Goal: Check status: Check status

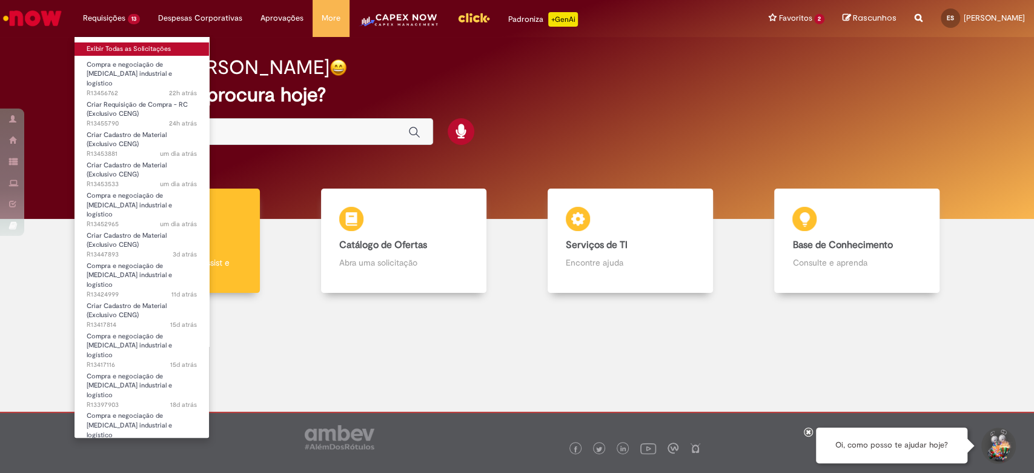
click at [116, 48] on link "Exibir Todas as Solicitações" at bounding box center [142, 48] width 134 height 13
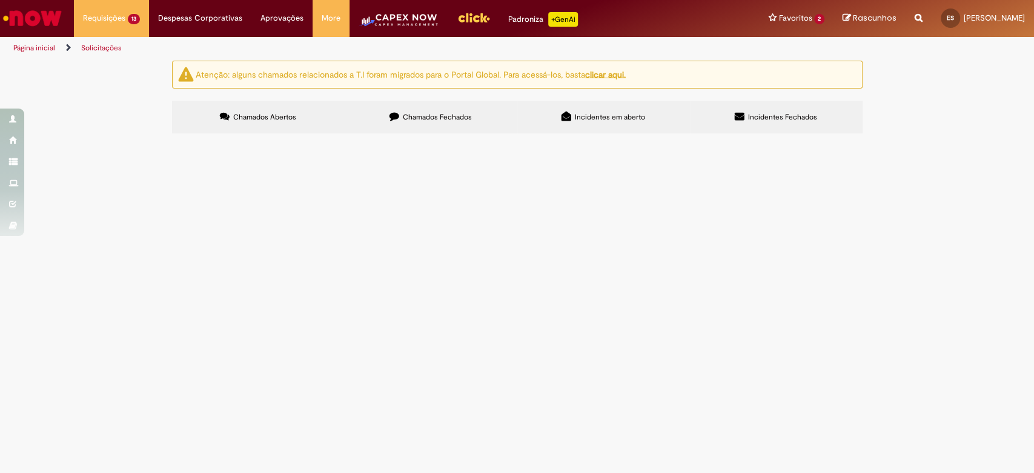
click at [0, 0] on span "R13456762" at bounding box center [0, 0] width 0 height 0
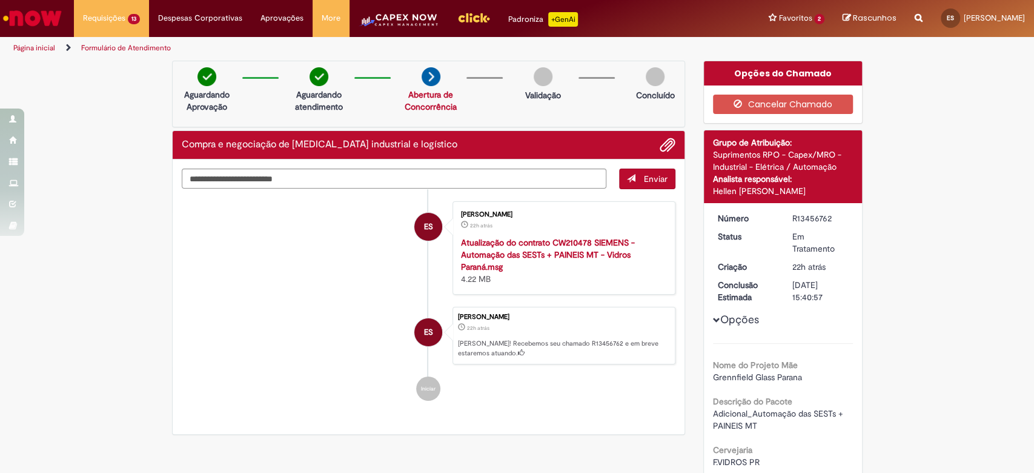
drag, startPoint x: 787, startPoint y: 216, endPoint x: 824, endPoint y: 217, distance: 37.0
click at [824, 217] on div "R13456762" at bounding box center [820, 218] width 56 height 12
copy div "R13456762"
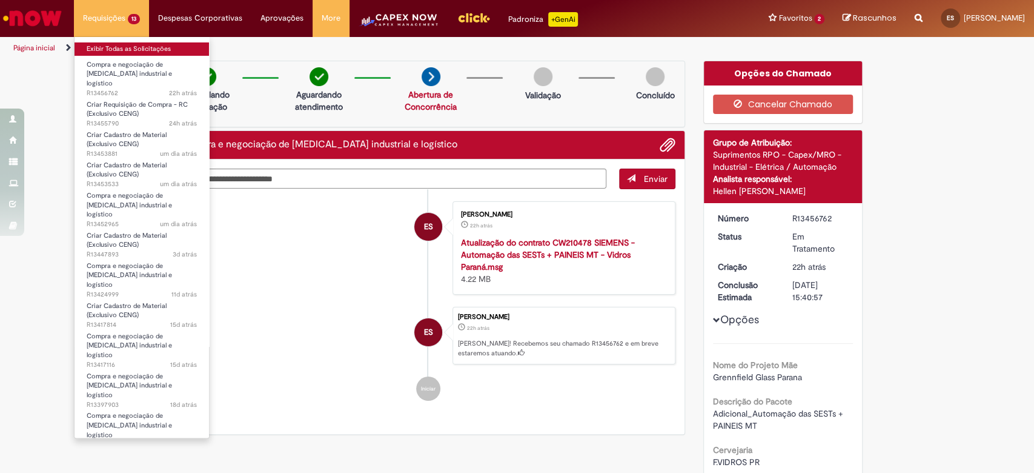
click at [116, 45] on link "Exibir Todas as Solicitações" at bounding box center [142, 48] width 134 height 13
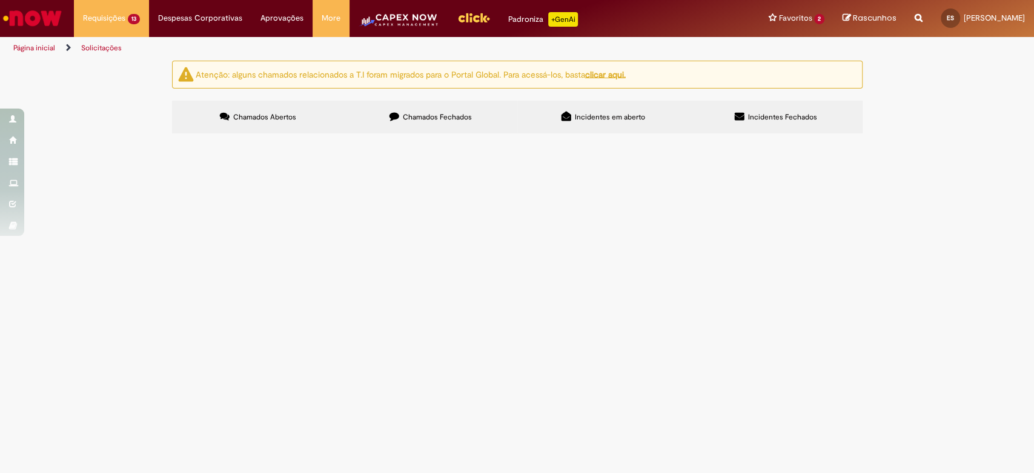
click at [0, 0] on span "ALTERAR A RC 1000406544: Colocar com duas linhas com a mesma descrição a primei…" at bounding box center [0, 0] width 0 height 0
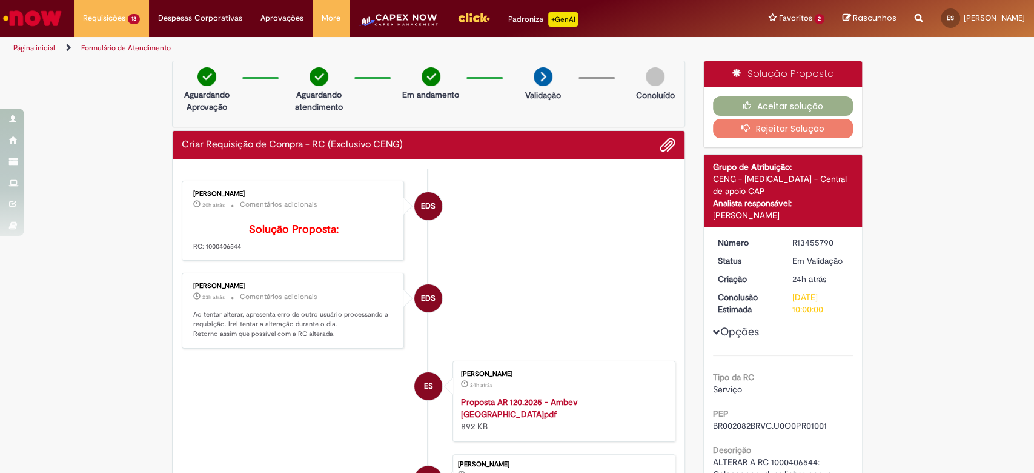
drag, startPoint x: 199, startPoint y: 264, endPoint x: 234, endPoint y: 264, distance: 35.1
click at [234, 251] on p "Solução Proposta: RC: 1000406544" at bounding box center [294, 238] width 202 height 28
copy p "1000406544"
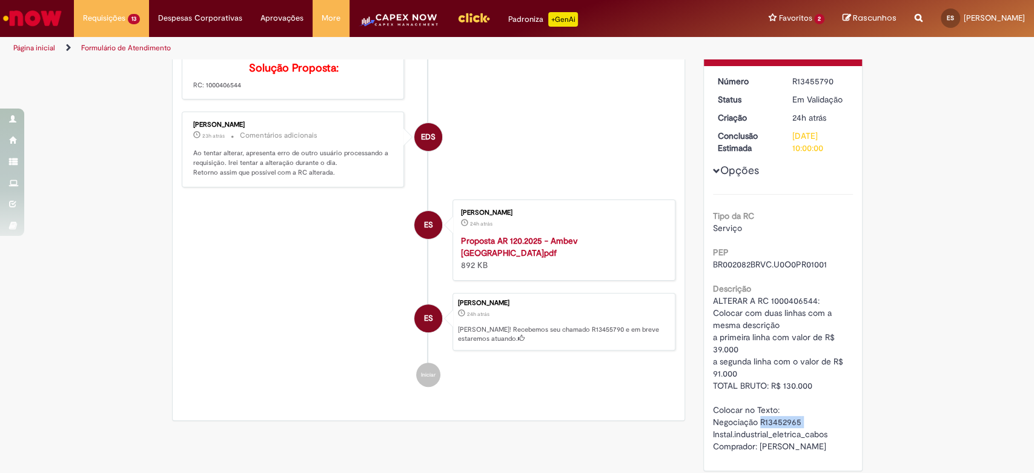
drag, startPoint x: 755, startPoint y: 419, endPoint x: 796, endPoint y: 419, distance: 41.2
click at [796, 419] on span "ALTERAR A RC 1000406544: Colocar com duas linhas com a mesma descrição a primei…" at bounding box center [779, 373] width 133 height 156
copy span "R13452965"
drag, startPoint x: 197, startPoint y: 103, endPoint x: 237, endPoint y: 101, distance: 40.1
click at [237, 90] on p "Solução Proposta: RC: 1000406544" at bounding box center [294, 76] width 202 height 28
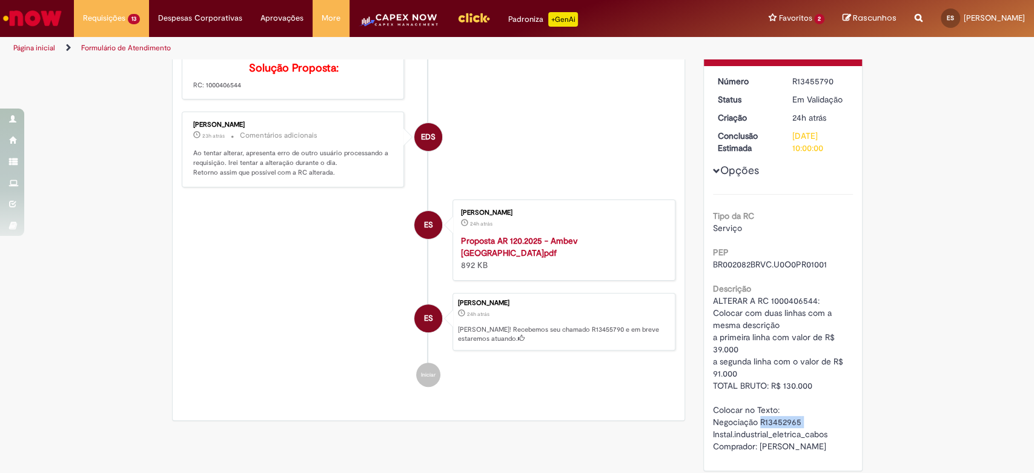
copy p "1000406544"
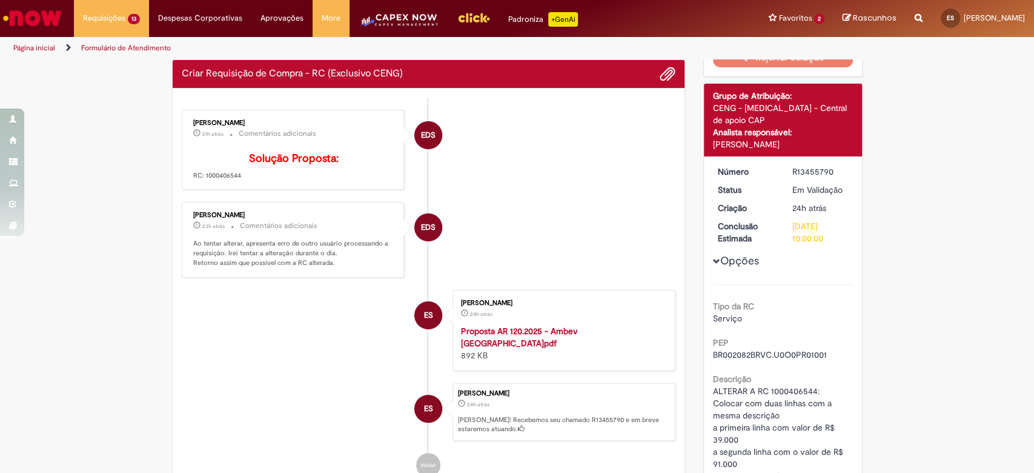
scroll to position [0, 0]
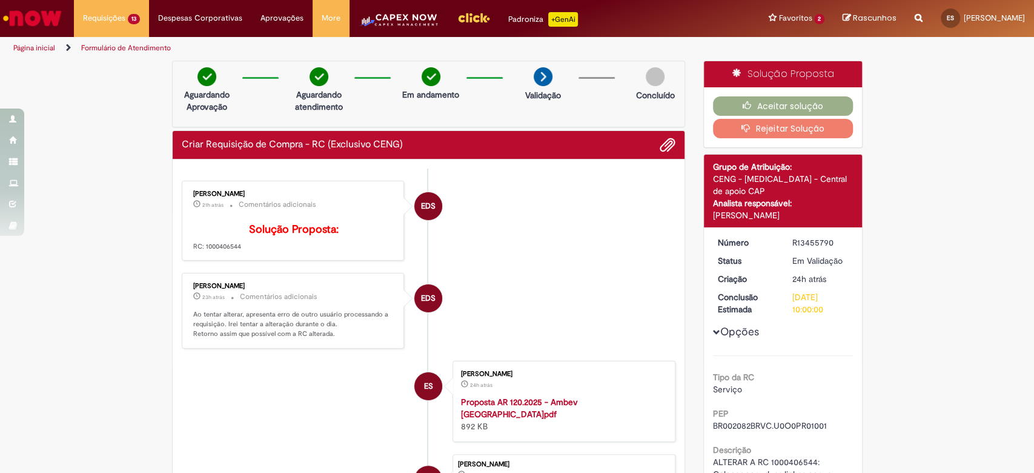
click at [218, 261] on div "[PERSON_NAME] 21h atrás 21 horas atrás Comentários adicionais Solução Proposta:…" at bounding box center [293, 221] width 223 height 81
drag, startPoint x: 197, startPoint y: 260, endPoint x: 234, endPoint y: 262, distance: 37.0
click at [234, 251] on p "Solução Proposta: RC: 1000406544" at bounding box center [294, 238] width 202 height 28
copy p "1000406544"
click at [755, 111] on button "Aceitar solução" at bounding box center [783, 105] width 140 height 19
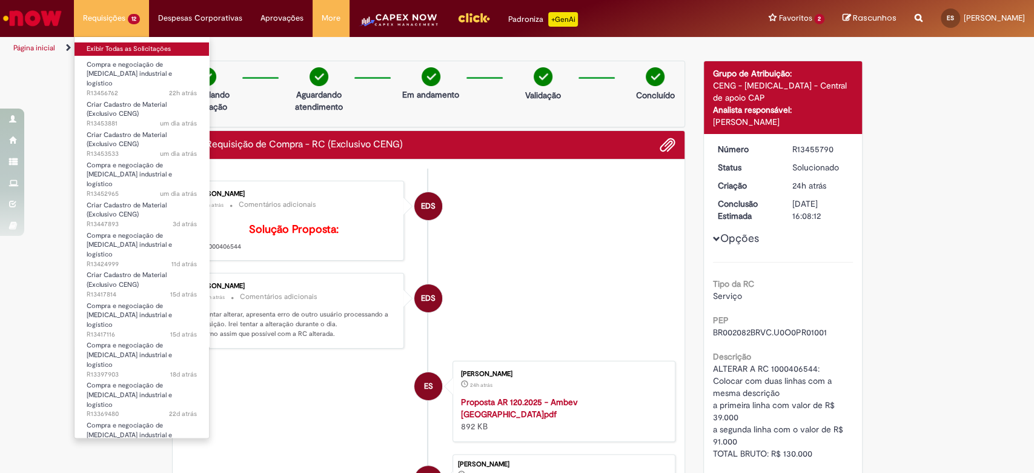
click at [99, 47] on link "Exibir Todas as Solicitações" at bounding box center [142, 48] width 134 height 13
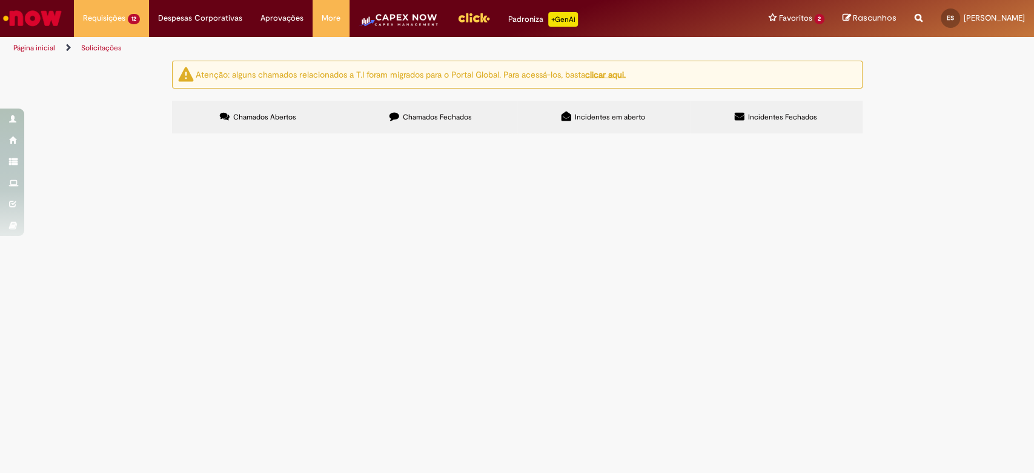
click at [0, 0] on span "Compra e negociação de [MEDICAL_DATA] industrial e logístico" at bounding box center [0, 0] width 0 height 0
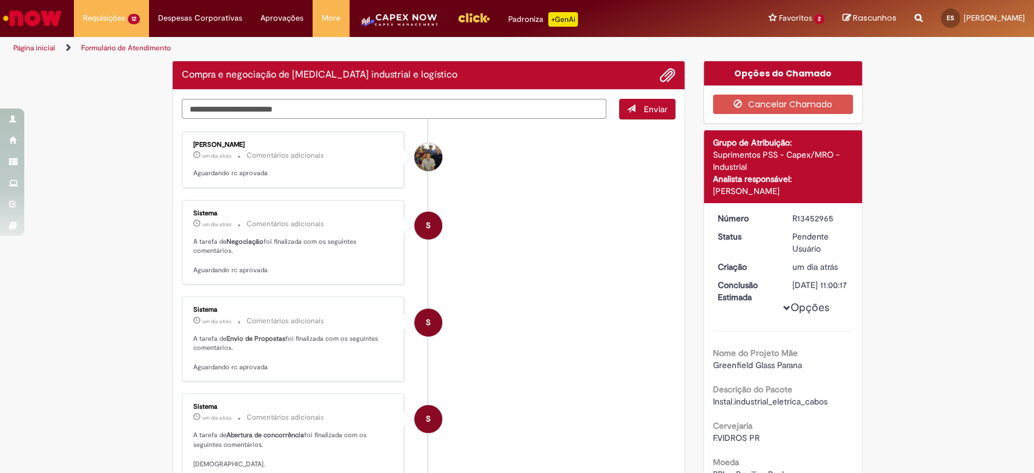
click at [218, 108] on textarea "Digite sua mensagem aqui..." at bounding box center [394, 109] width 425 height 21
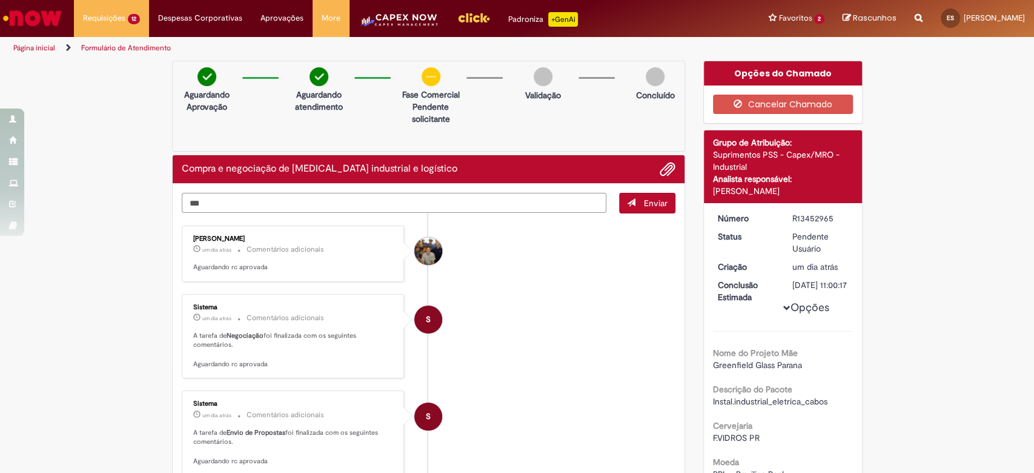
paste textarea "**********"
type textarea "**********"
click at [644, 201] on span "Enviar" at bounding box center [656, 202] width 24 height 11
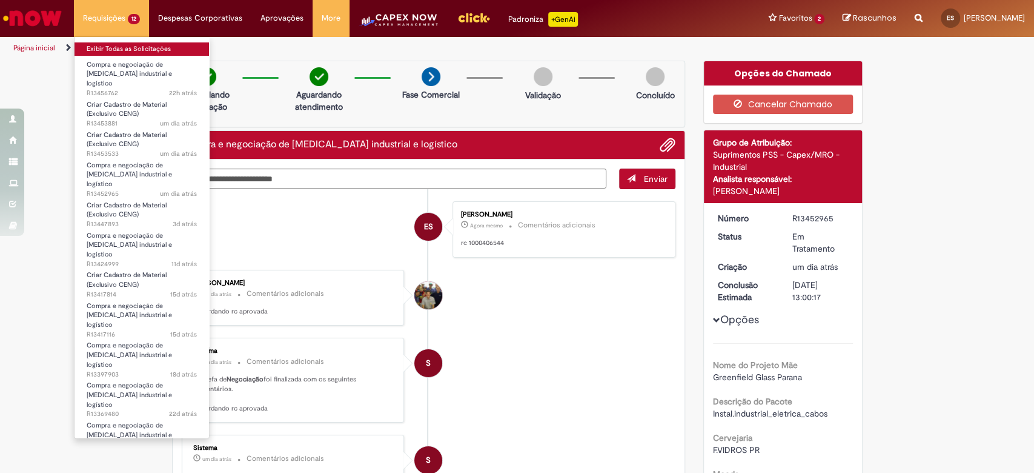
click at [114, 46] on link "Exibir Todas as Solicitações" at bounding box center [142, 48] width 134 height 13
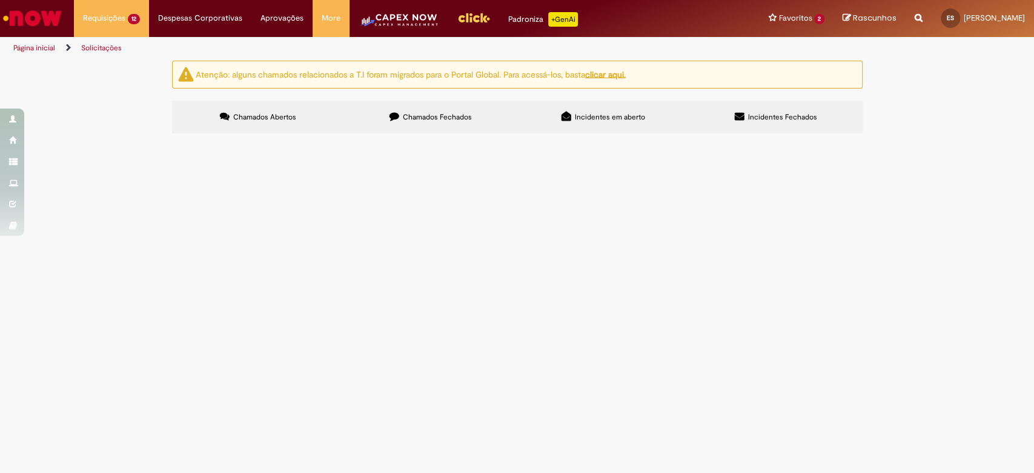
scroll to position [151, 0]
click at [0, 0] on span "Compra e negociação de [MEDICAL_DATA] industrial e logístico" at bounding box center [0, 0] width 0 height 0
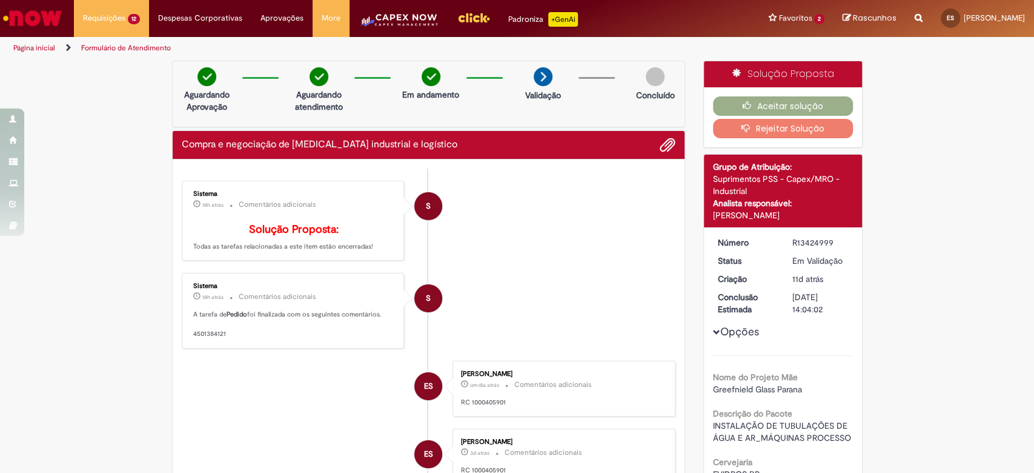
drag, startPoint x: 187, startPoint y: 350, endPoint x: 223, endPoint y: 349, distance: 35.8
click at [223, 338] on p "A tarefa de [PERSON_NAME] foi finalizada com os seguintes comentários. 45013841…" at bounding box center [294, 324] width 202 height 28
copy p "4501384121"
click at [757, 104] on button "Aceitar solução" at bounding box center [783, 105] width 140 height 19
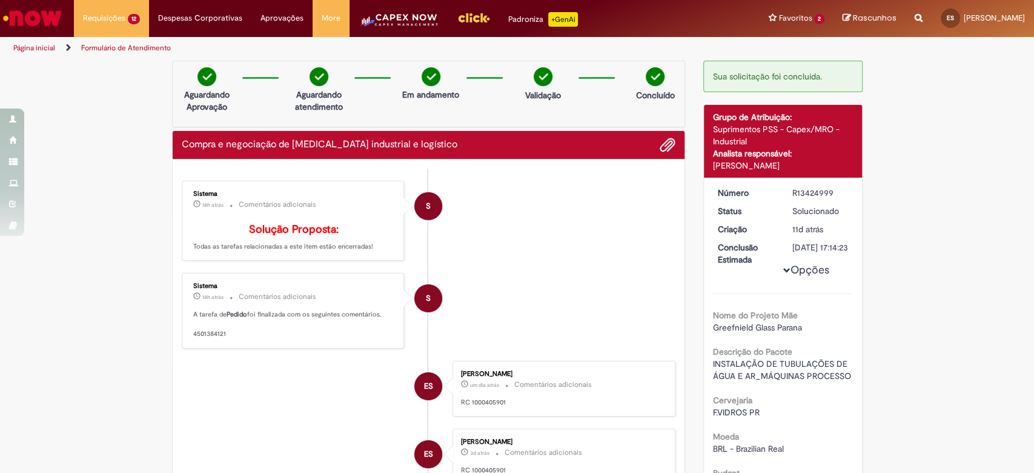
click at [596, 258] on li "S Sistema 18h atrás 18 horas atrás Comentários adicionais Solução Proposta: Tod…" at bounding box center [429, 221] width 494 height 81
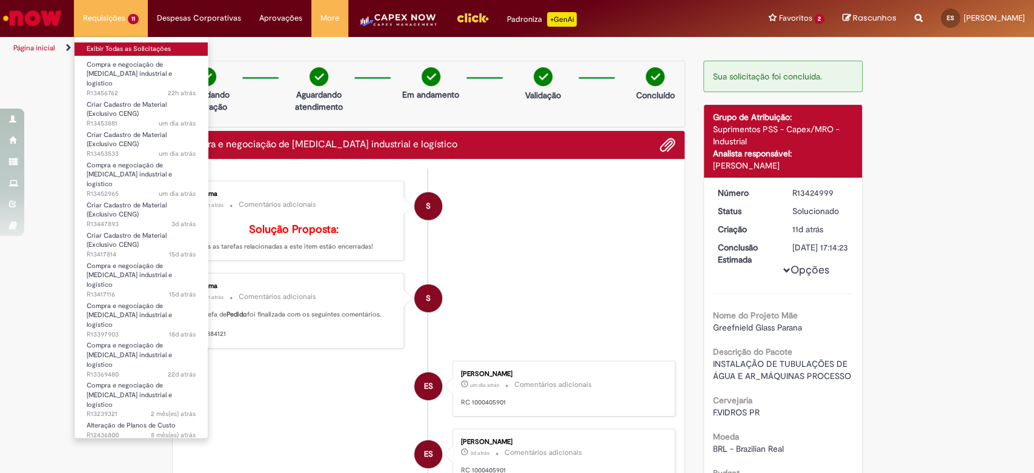
click at [99, 47] on link "Exibir Todas as Solicitações" at bounding box center [141, 48] width 133 height 13
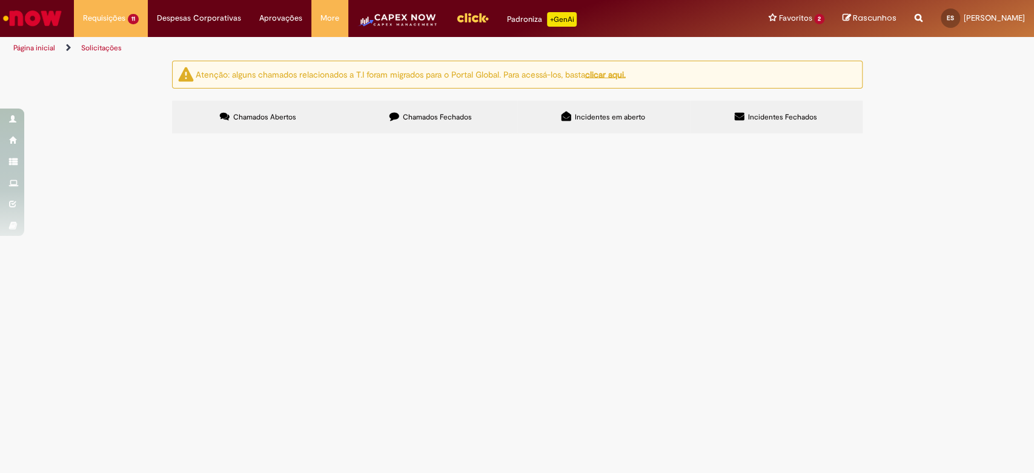
scroll to position [117, 0]
click at [0, 0] on span "Criar Cadastro de Material (Exclusivo CENG)" at bounding box center [0, 0] width 0 height 0
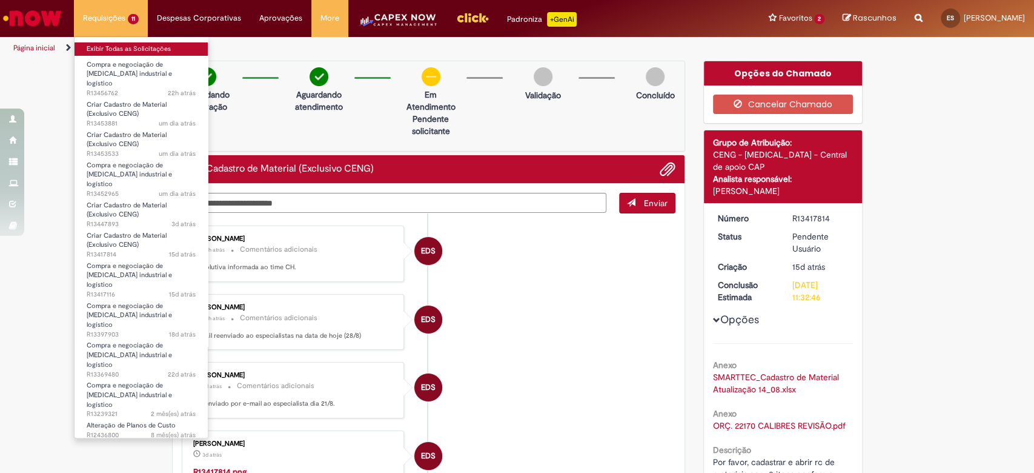
click at [114, 43] on link "Exibir Todas as Solicitações" at bounding box center [141, 48] width 133 height 13
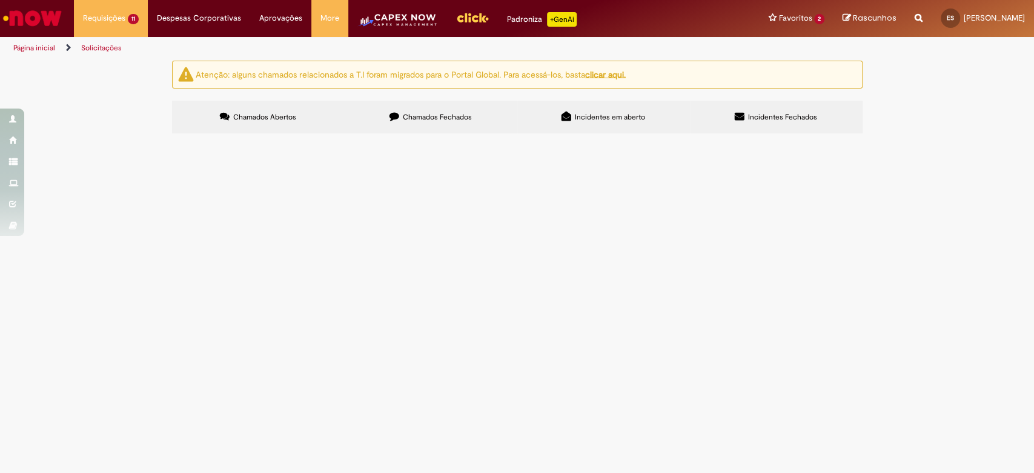
scroll to position [81, 0]
click at [0, 0] on span "R13417116" at bounding box center [0, 0] width 0 height 0
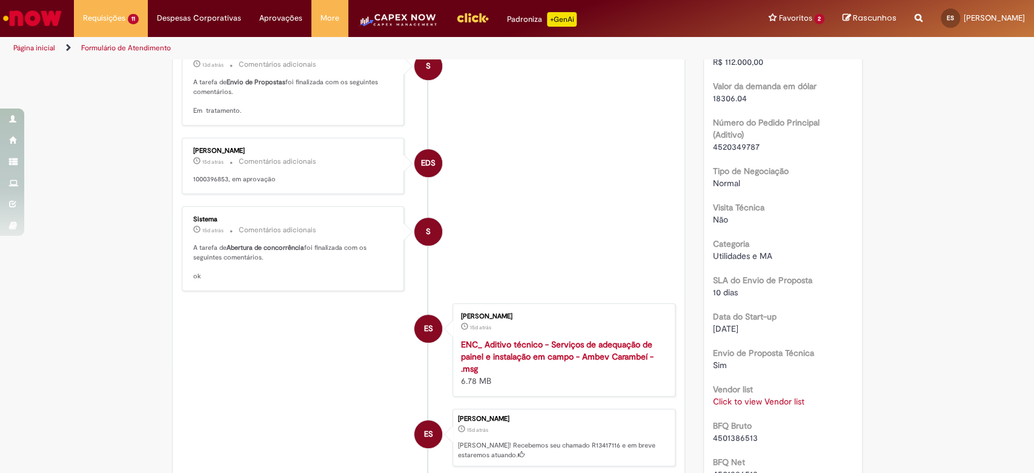
scroll to position [565, 0]
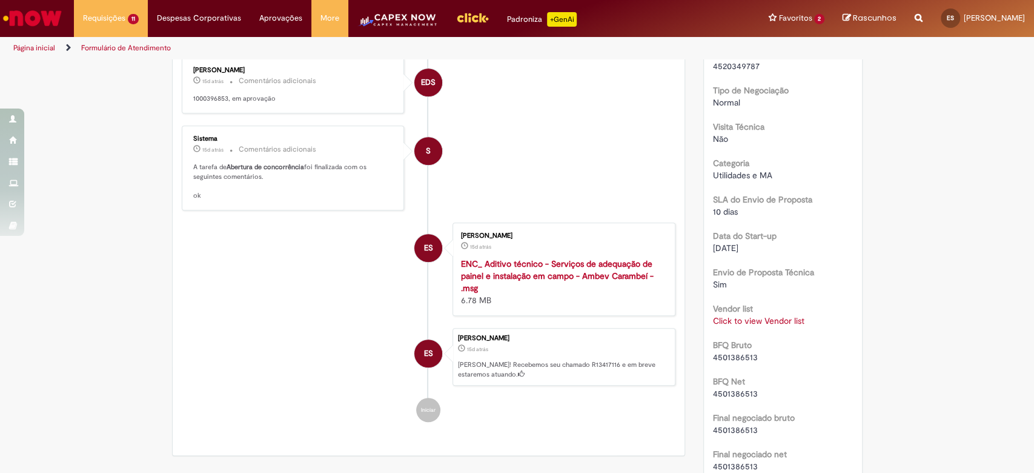
click at [764, 315] on link "Click to view Vendor list" at bounding box center [758, 320] width 91 height 11
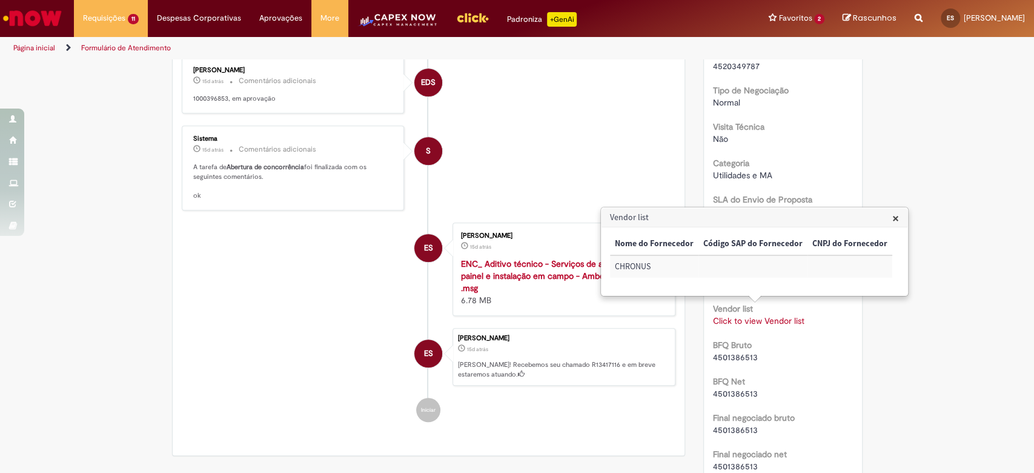
click at [562, 165] on li "S Sistema 15d atrás 15 dias atrás Comentários adicionais A tarefa de Abertura d…" at bounding box center [429, 167] width 494 height 85
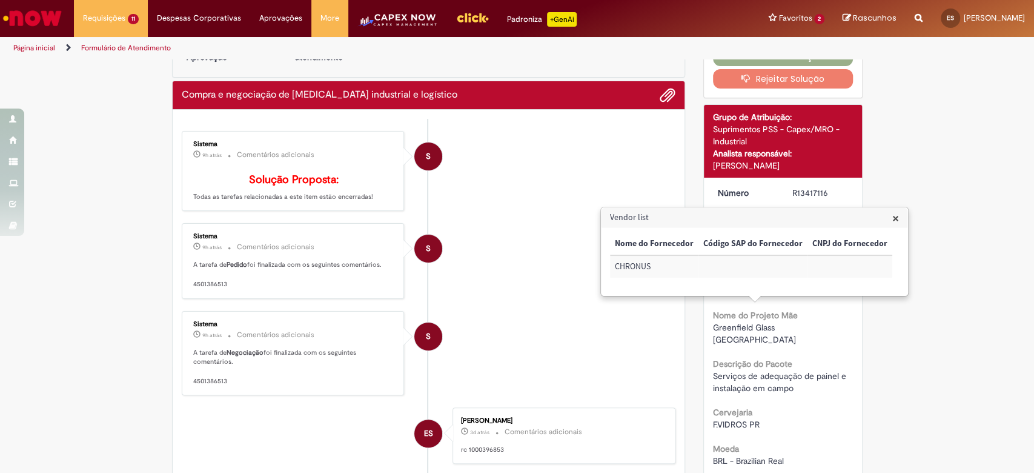
scroll to position [0, 0]
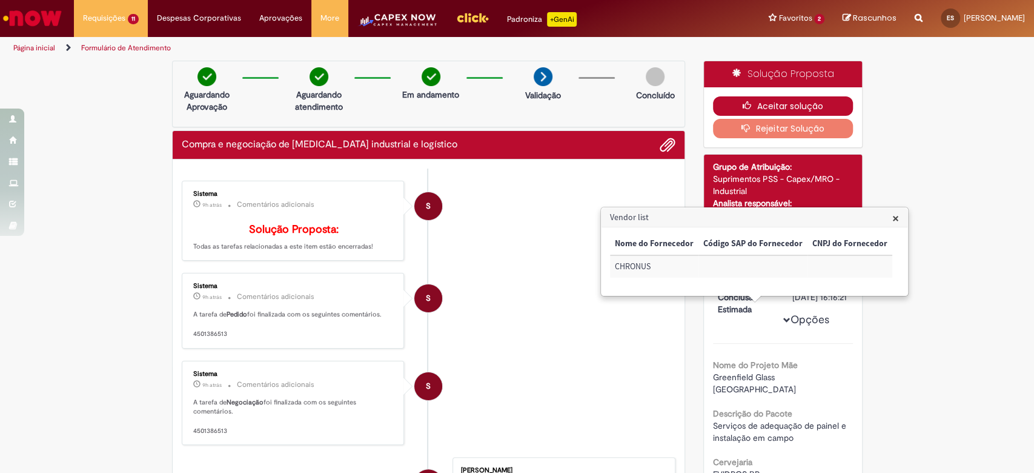
click at [756, 105] on button "Aceitar solução" at bounding box center [783, 105] width 140 height 19
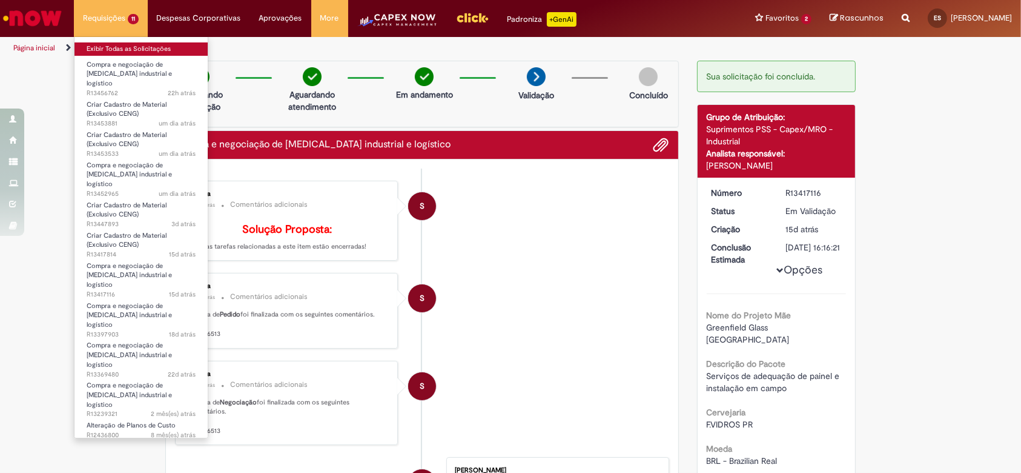
click at [111, 47] on link "Exibir Todas as Solicitações" at bounding box center [141, 48] width 133 height 13
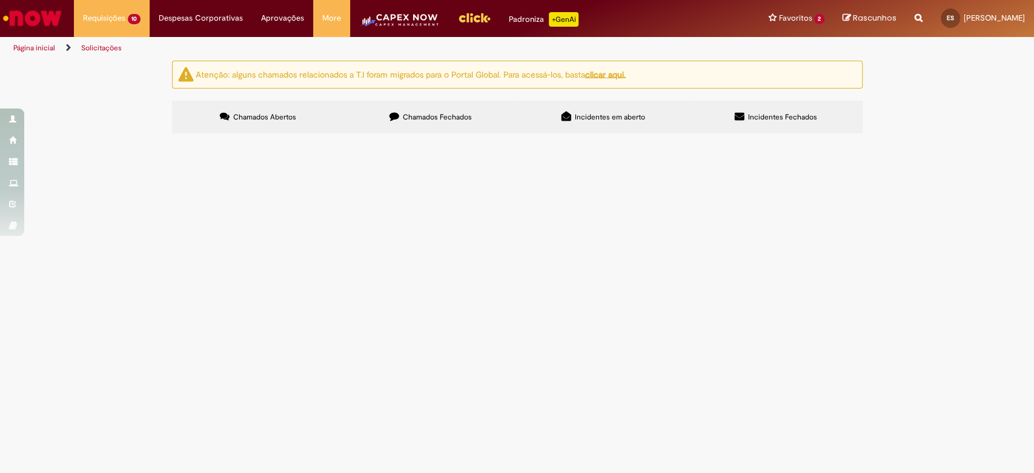
scroll to position [82, 0]
drag, startPoint x: 291, startPoint y: 363, endPoint x: 278, endPoint y: 365, distance: 13.5
click at [0, 0] on span "Compra e negociação de [MEDICAL_DATA] industrial e logístico" at bounding box center [0, 0] width 0 height 0
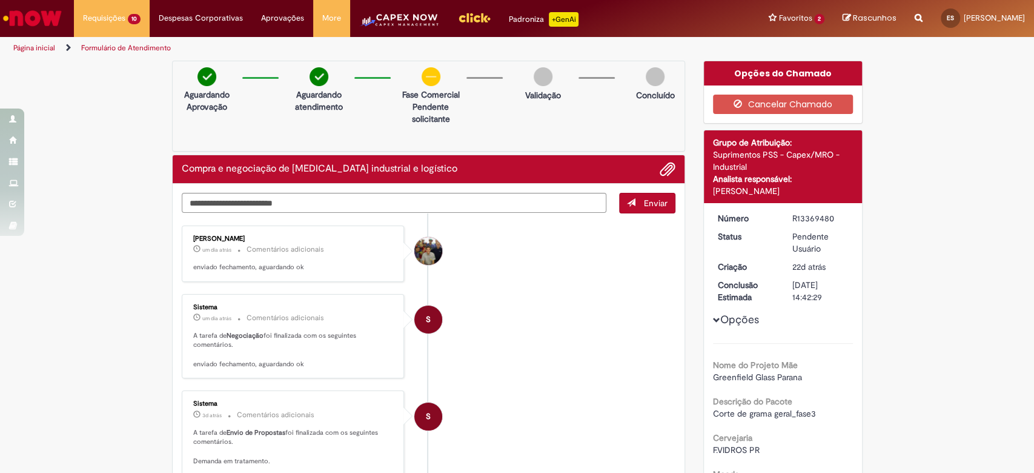
scroll to position [81, 0]
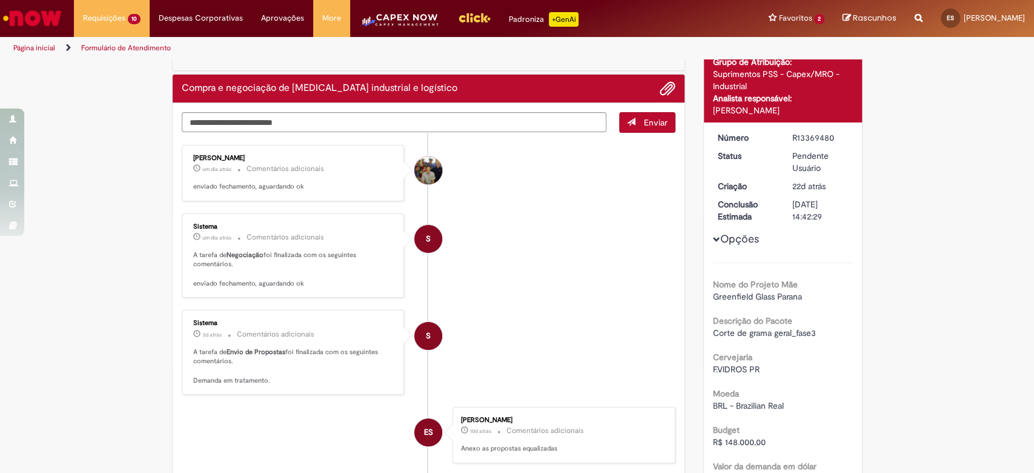
drag, startPoint x: 786, startPoint y: 135, endPoint x: 827, endPoint y: 138, distance: 41.3
click at [827, 138] on div "R13369480" at bounding box center [820, 137] width 56 height 12
copy div "R13369480"
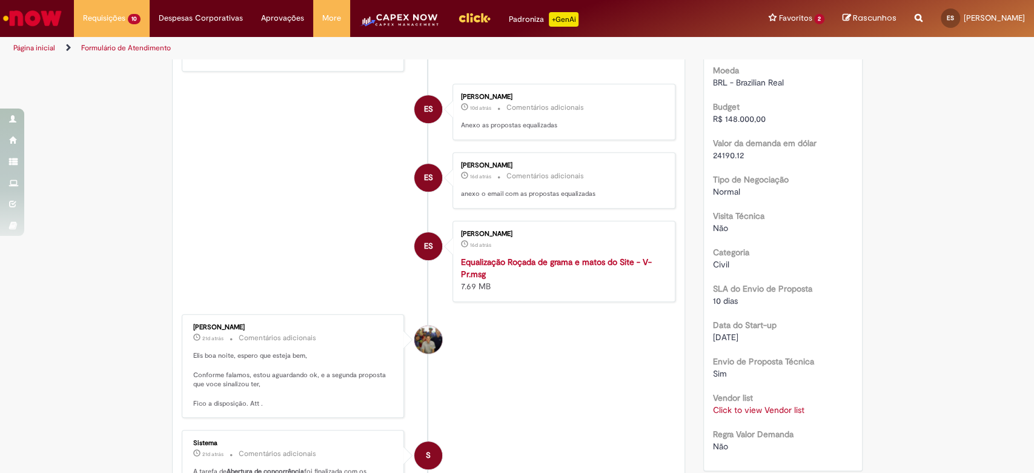
scroll to position [485, 0]
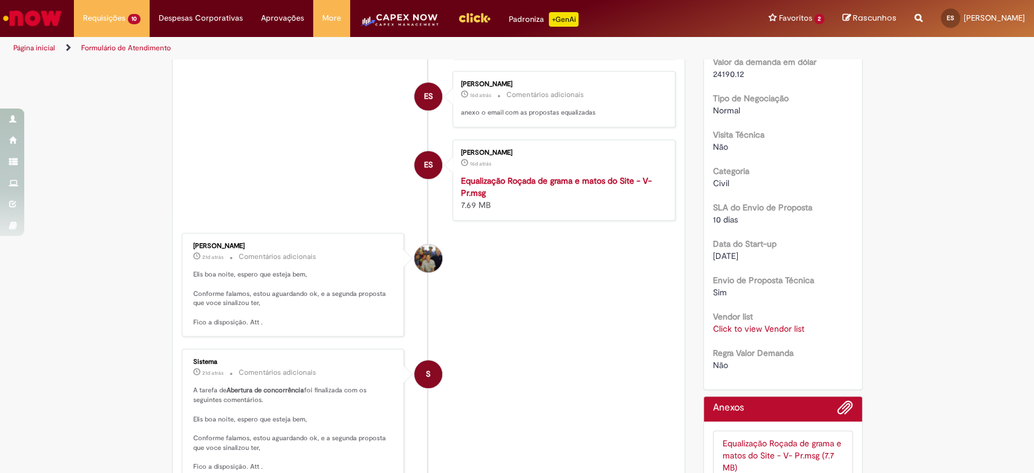
click at [782, 328] on link "Click to view Vendor list" at bounding box center [758, 328] width 91 height 11
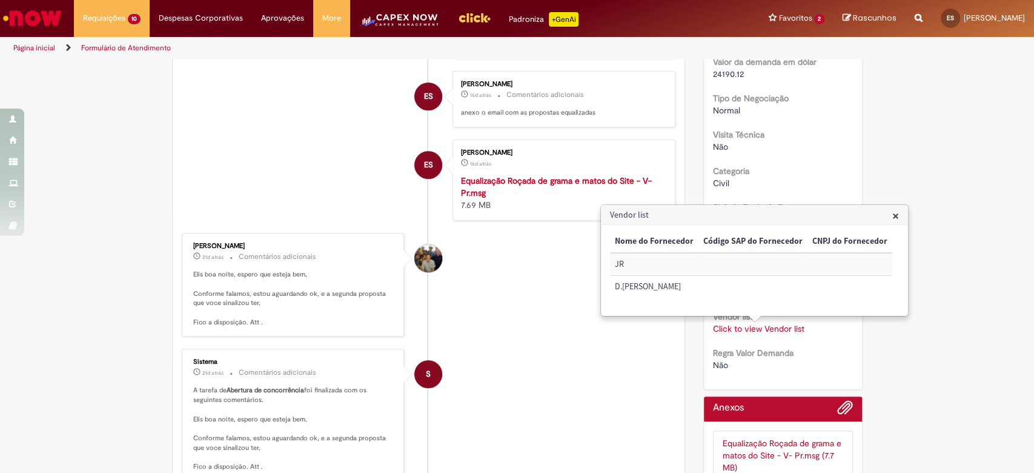
click at [625, 352] on li "S Sistema 21d atrás 21 dias atrás Comentários adicionais A tarefa de Abertura d…" at bounding box center [429, 414] width 494 height 132
click at [479, 177] on strong "Equalização Roçada de grama e matos do Site - V- Pr.msg" at bounding box center [556, 186] width 191 height 23
click at [894, 211] on span "×" at bounding box center [895, 215] width 7 height 16
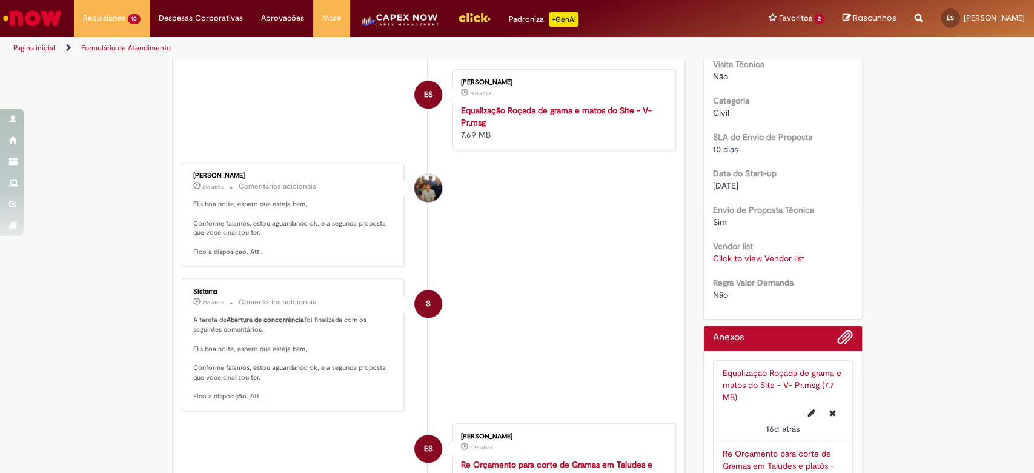
scroll to position [808, 0]
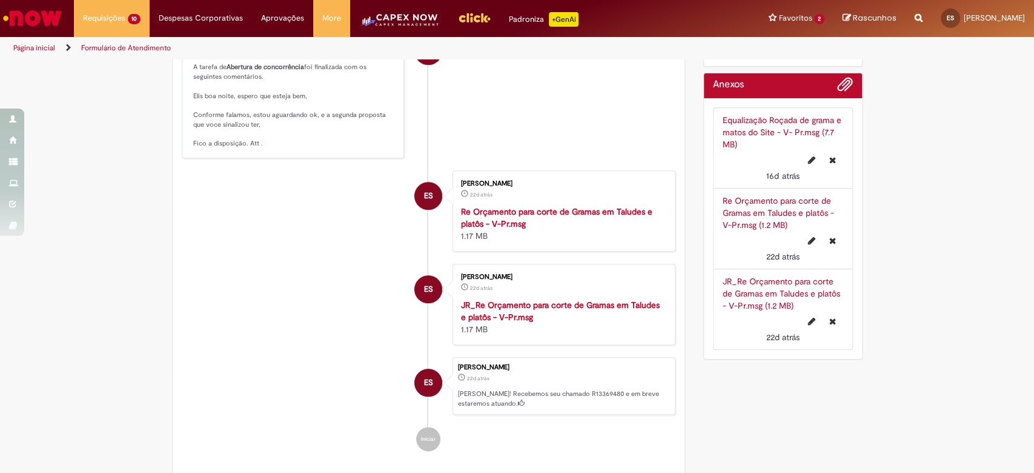
click at [775, 296] on link "JR_Re Orçamento para corte de Gramas em Taludes e platôs - V-Pr.msg (1.2 MB)" at bounding box center [782, 293] width 118 height 35
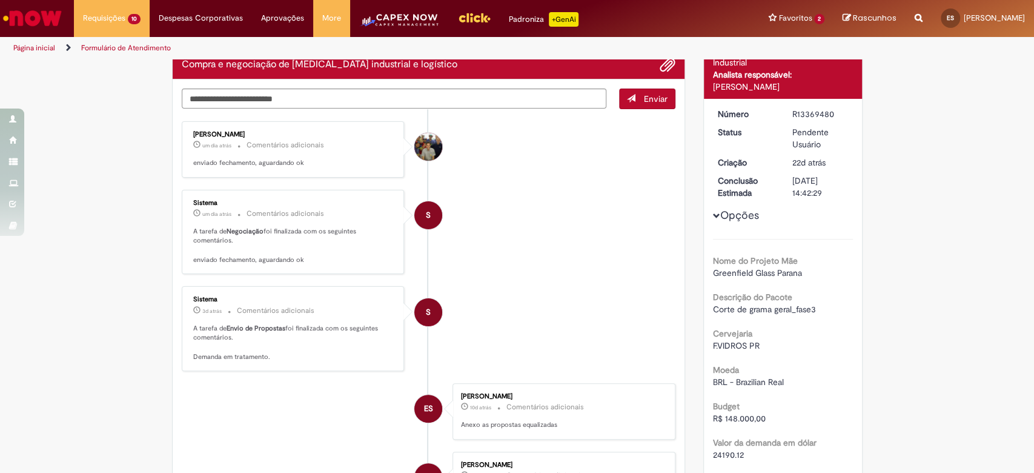
scroll to position [0, 0]
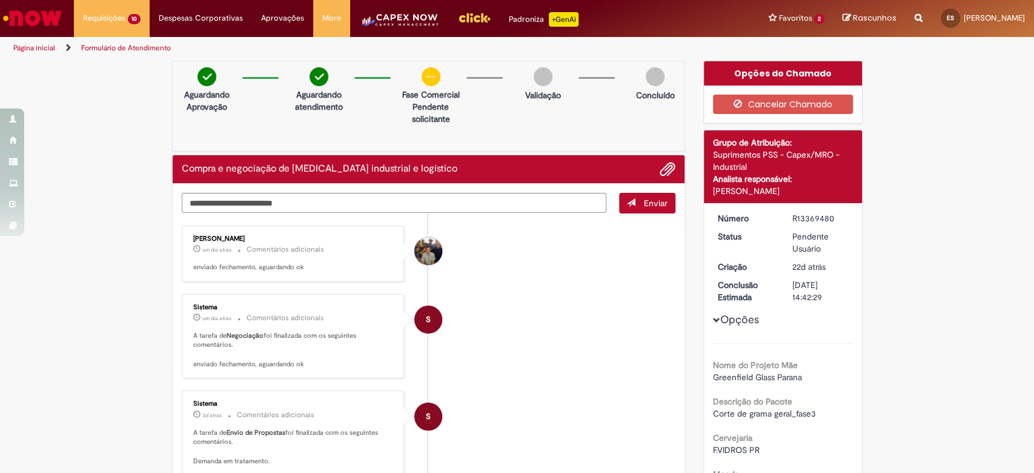
drag, startPoint x: 785, startPoint y: 214, endPoint x: 829, endPoint y: 221, distance: 44.6
click at [829, 221] on dd "R13369480" at bounding box center [820, 218] width 75 height 12
copy div "R13369480"
click at [794, 217] on div "R13369480" at bounding box center [820, 218] width 56 height 12
drag, startPoint x: 787, startPoint y: 215, endPoint x: 825, endPoint y: 216, distance: 38.2
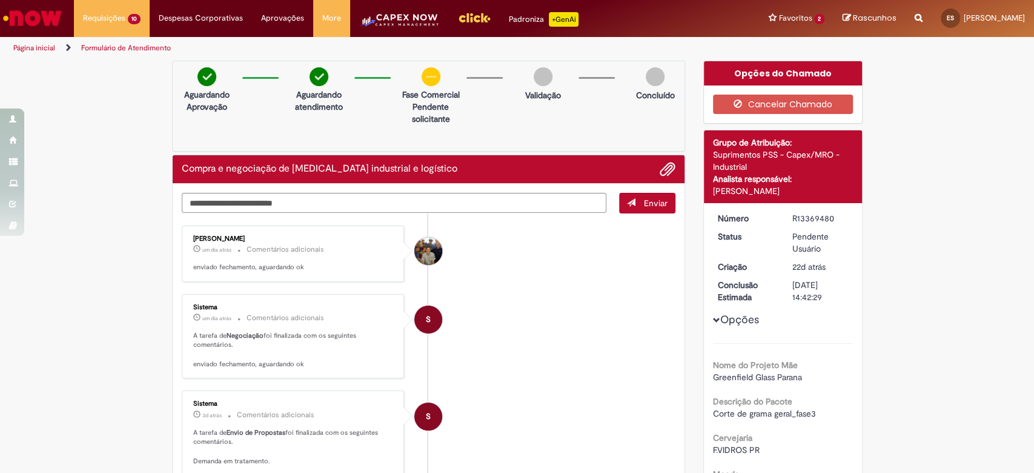
click at [825, 216] on div "R13369480" at bounding box center [820, 218] width 56 height 12
copy div "R13369480"
click at [262, 193] on textarea "Digite sua mensagem aqui..." at bounding box center [394, 203] width 425 height 21
type textarea "**********"
click at [649, 207] on span "Enviar" at bounding box center [656, 202] width 24 height 11
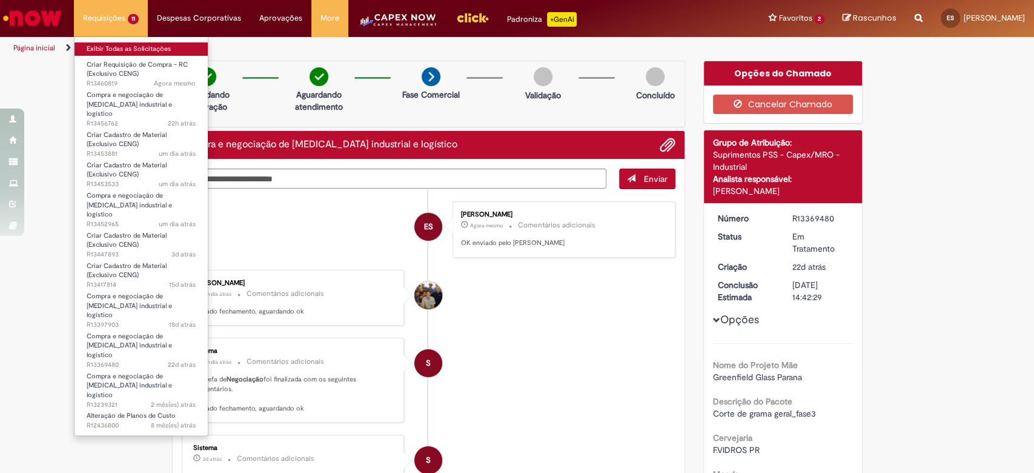
click at [99, 46] on link "Exibir Todas as Solicitações" at bounding box center [141, 48] width 133 height 13
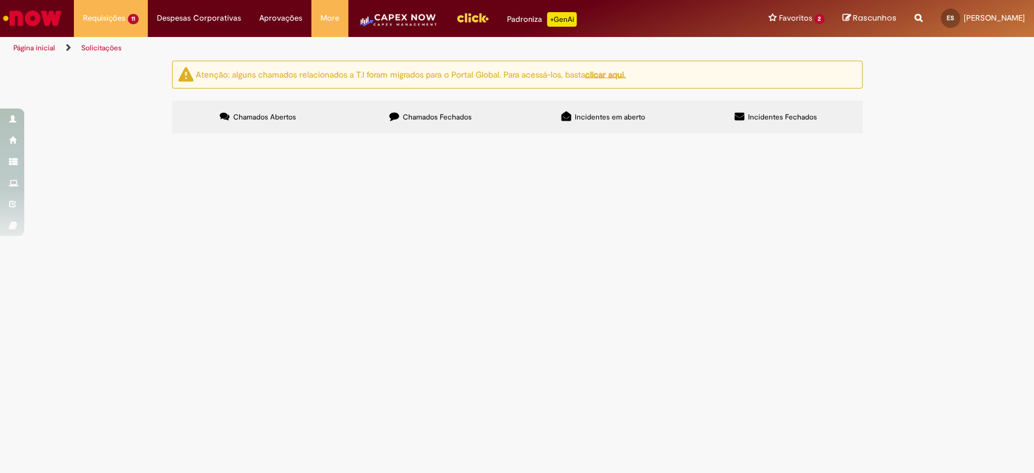
scroll to position [169, 0]
click at [0, 0] on div at bounding box center [0, 0] width 0 height 0
click at [422, 119] on span "Chamados Fechados" at bounding box center [437, 117] width 69 height 10
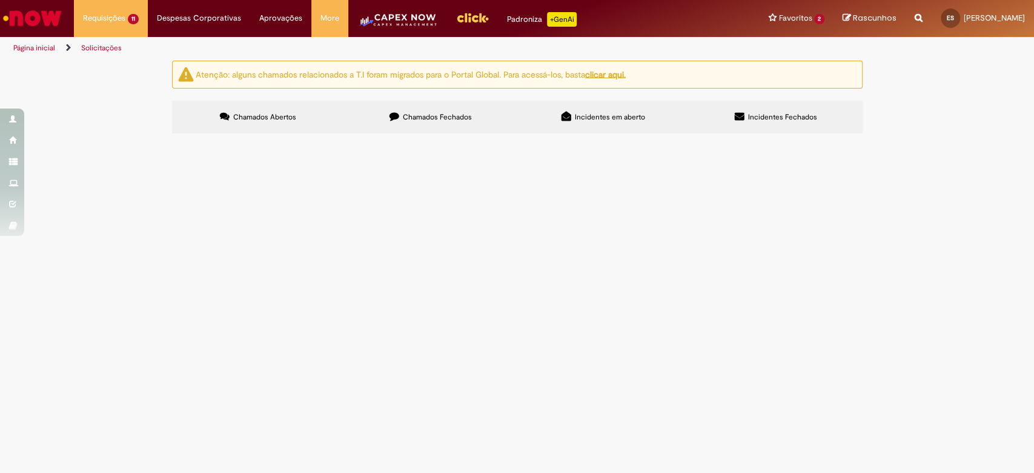
drag, startPoint x: 184, startPoint y: 256, endPoint x: 221, endPoint y: 257, distance: 36.4
click at [0, 0] on td "R13418654" at bounding box center [0, 0] width 0 height 0
copy span "R13418654"
click at [0, 0] on icon at bounding box center [0, 0] width 0 height 0
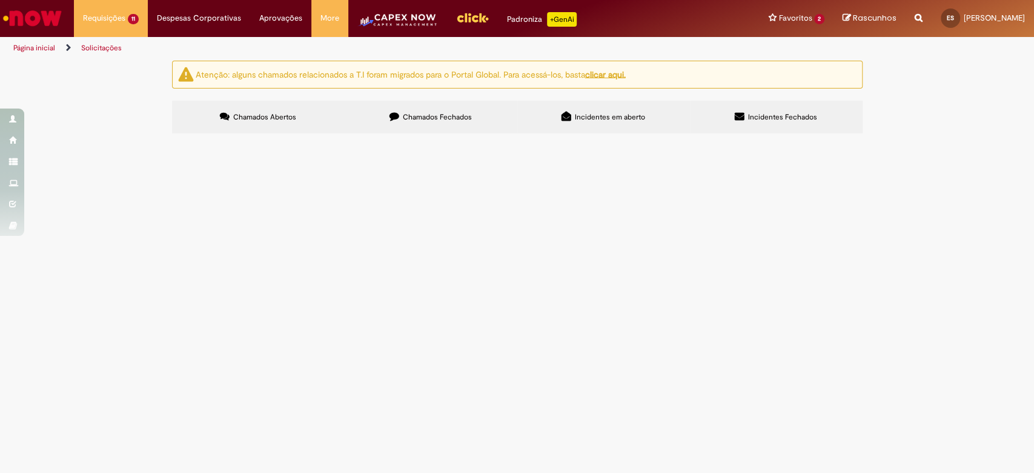
scroll to position [746, 0]
click at [0, 0] on link at bounding box center [0, 0] width 0 height 0
click at [0, 0] on span "Dúvida Fiscal" at bounding box center [0, 0] width 0 height 0
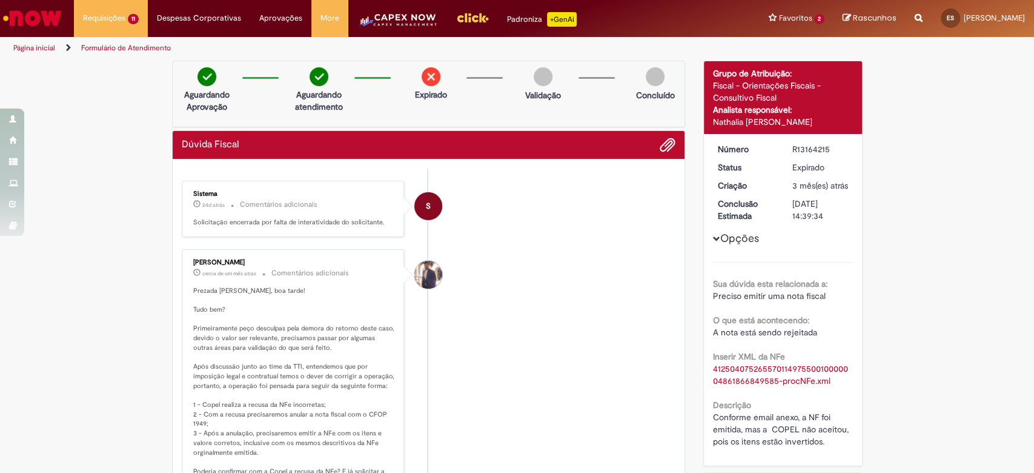
click at [585, 294] on li "[PERSON_NAME] cerca de um mês atrás cerca de um mês atrás Comentários adicionais" at bounding box center [429, 386] width 494 height 275
drag, startPoint x: 789, startPoint y: 146, endPoint x: 825, endPoint y: 150, distance: 36.6
click at [825, 150] on div "R13164215" at bounding box center [820, 149] width 56 height 12
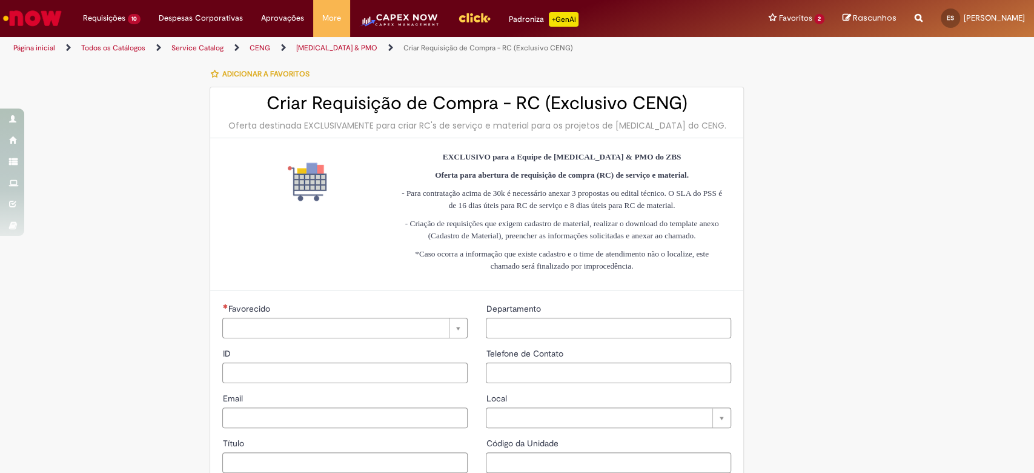
type input "********"
type input "**********"
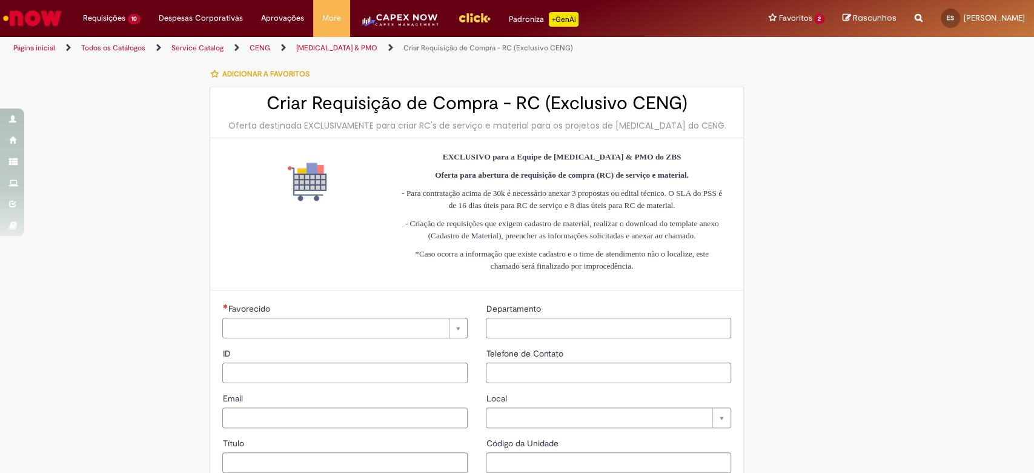
type input "****"
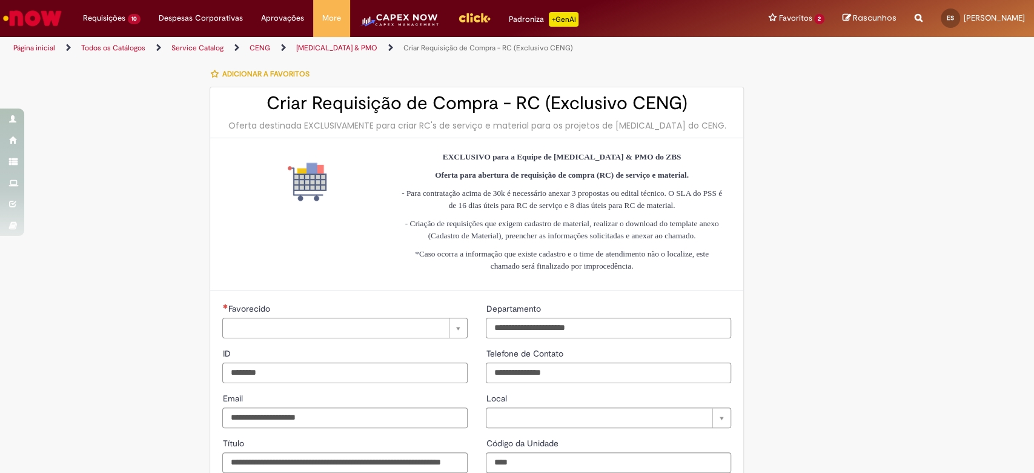
type input "**********"
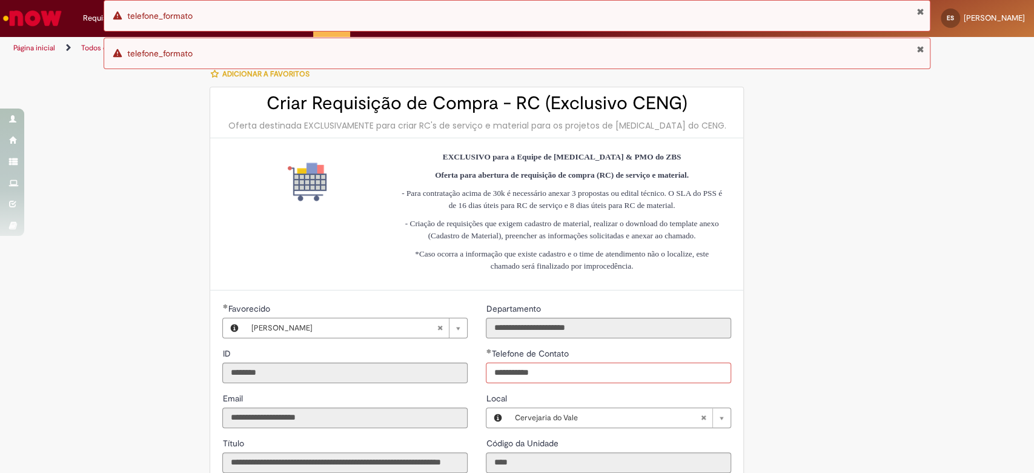
type input "**********"
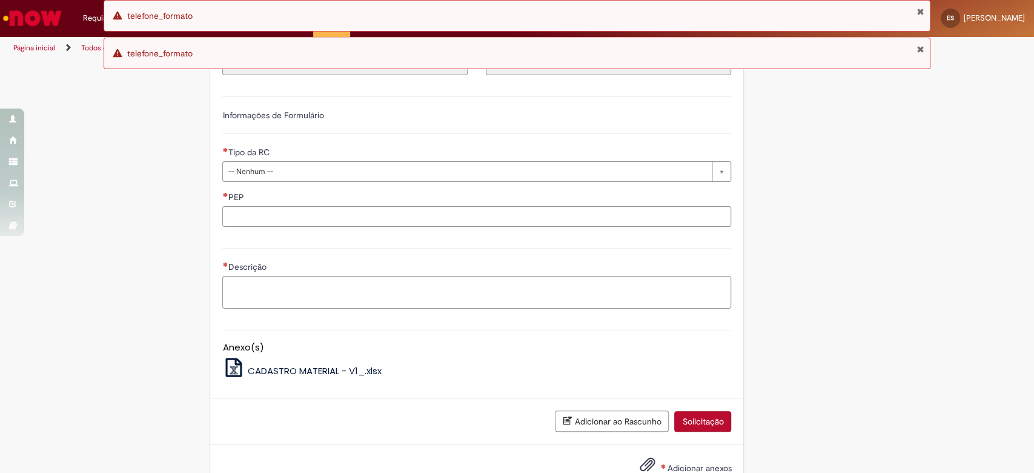
scroll to position [470, 0]
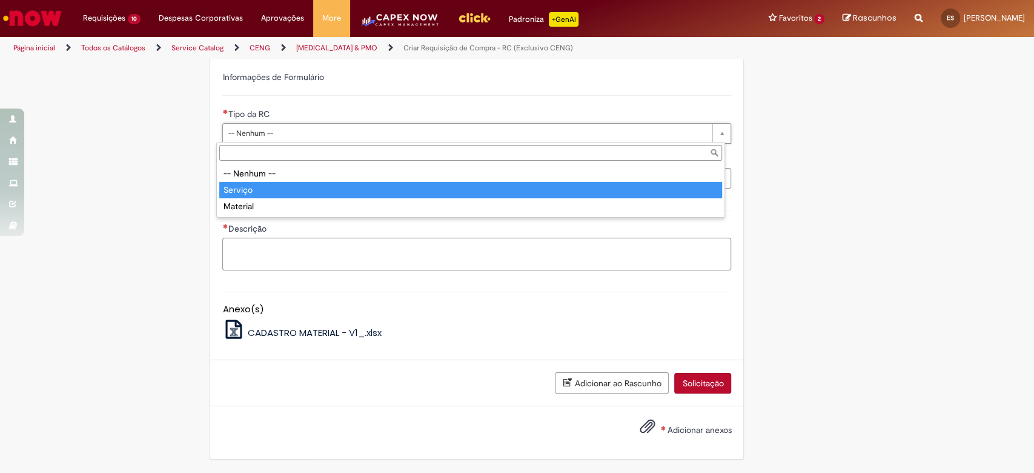
type input "*******"
select select "*******"
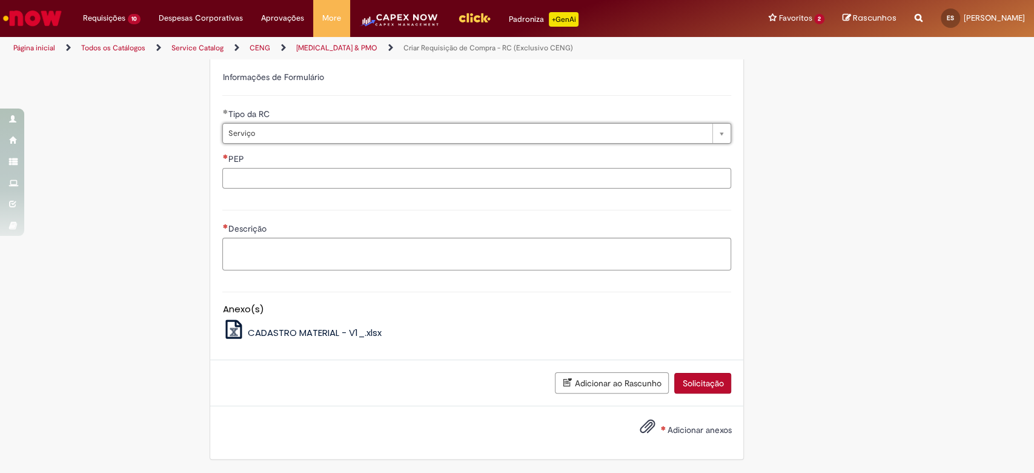
click at [252, 168] on input "PEP" at bounding box center [476, 178] width 509 height 21
paste input "**********"
type input "**********"
click at [225, 246] on textarea "Descrição" at bounding box center [476, 253] width 509 height 33
type textarea "*"
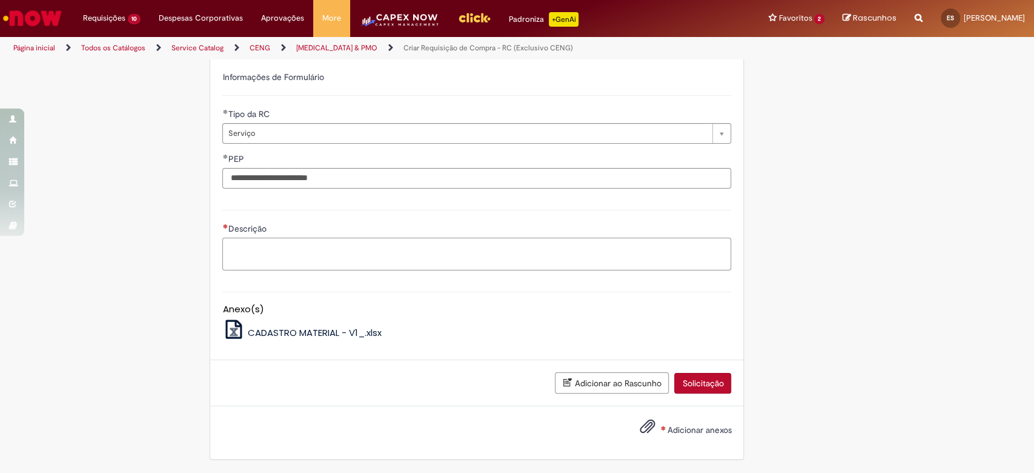
paste textarea "*********"
click at [224, 247] on textarea "*********" at bounding box center [476, 253] width 509 height 33
click at [382, 247] on textarea "**********" at bounding box center [476, 253] width 509 height 33
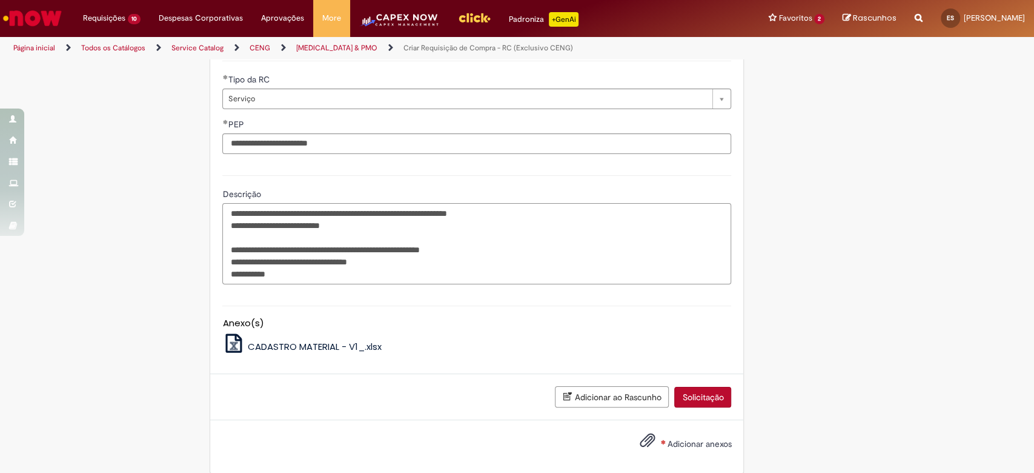
drag, startPoint x: 359, startPoint y: 245, endPoint x: 509, endPoint y: 247, distance: 150.3
click at [509, 247] on textarea "**********" at bounding box center [476, 243] width 509 height 81
click at [276, 284] on textarea "**********" at bounding box center [476, 243] width 509 height 81
paste textarea "**********"
click at [296, 284] on textarea "**********" at bounding box center [476, 243] width 509 height 81
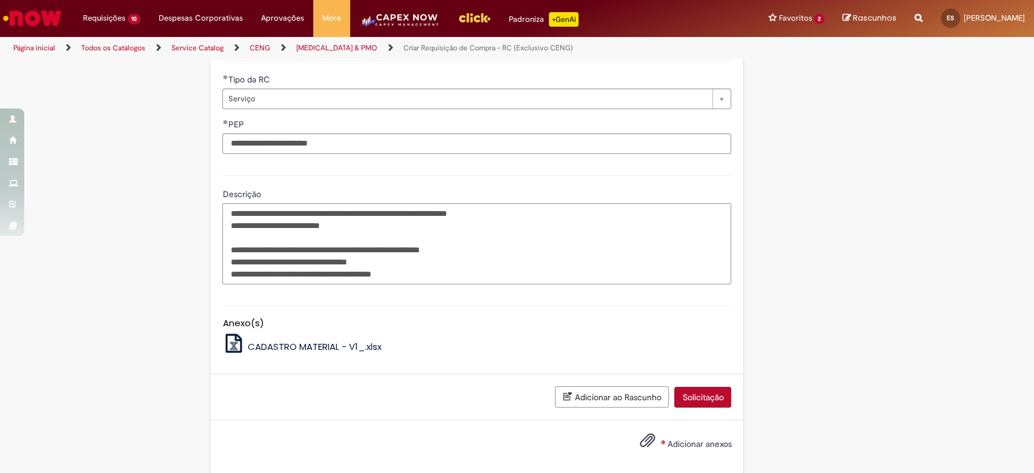
click at [403, 284] on textarea "**********" at bounding box center [476, 243] width 509 height 81
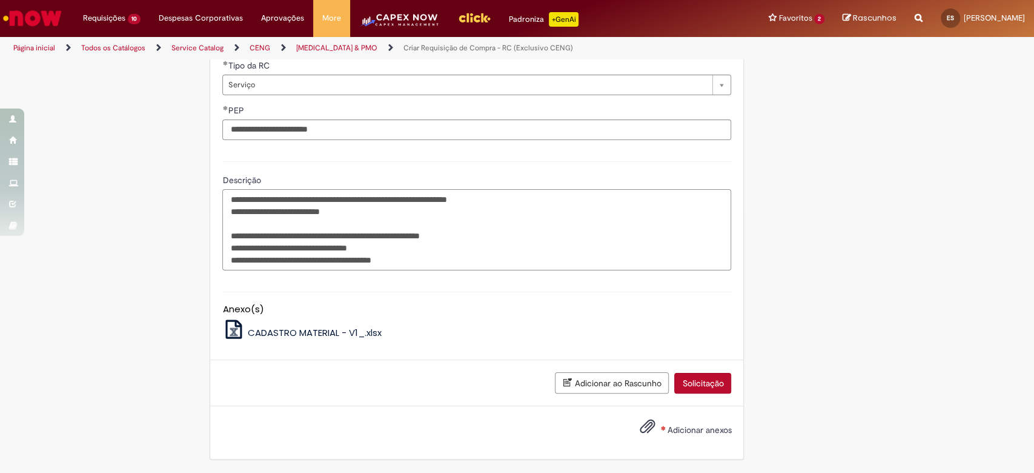
scroll to position [519, 0]
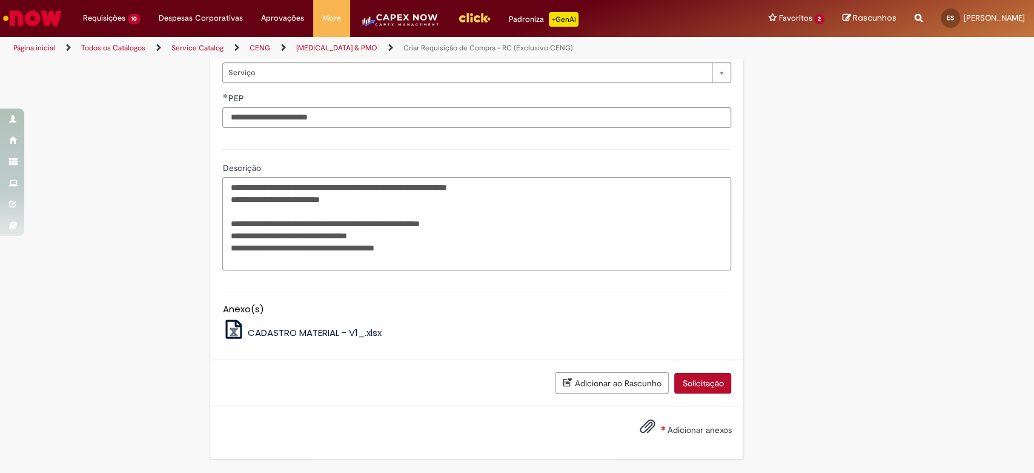
drag, startPoint x: 273, startPoint y: 248, endPoint x: 336, endPoint y: 244, distance: 63.1
click at [336, 244] on textarea "**********" at bounding box center [476, 223] width 509 height 93
click at [410, 252] on textarea "**********" at bounding box center [476, 223] width 509 height 93
click at [409, 264] on textarea "**********" at bounding box center [476, 223] width 509 height 93
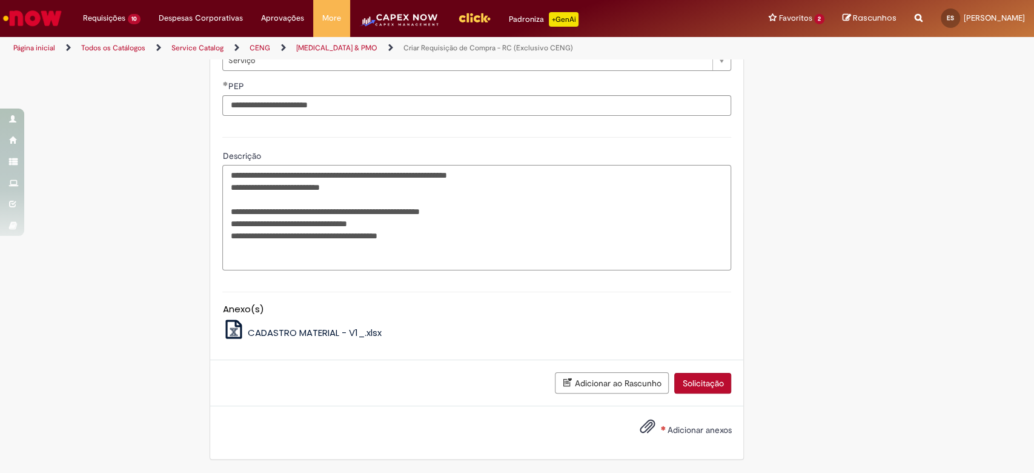
paste textarea "**********"
click at [223, 270] on textarea "**********" at bounding box center [476, 217] width 509 height 105
click at [476, 269] on textarea "**********" at bounding box center [476, 217] width 509 height 105
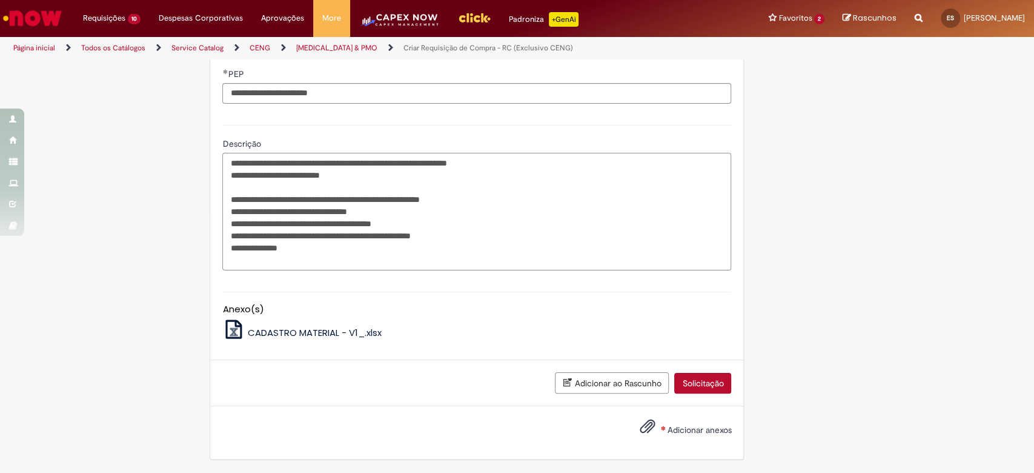
scroll to position [556, 0]
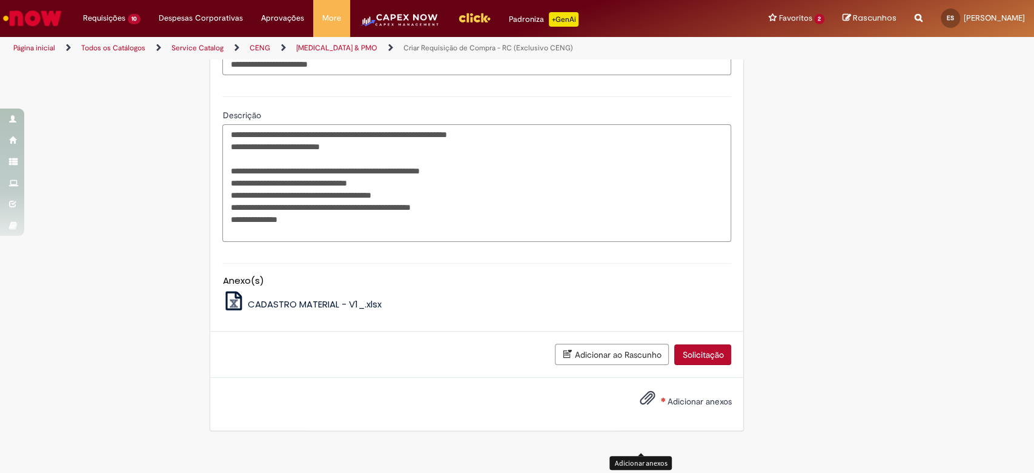
type textarea "**********"
click at [642, 405] on span "Adicionar anexos" at bounding box center [647, 398] width 15 height 15
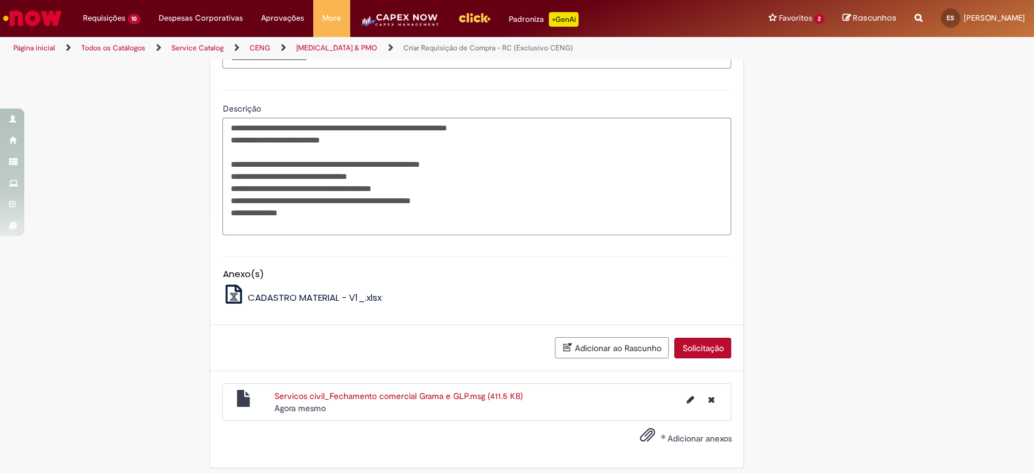
scroll to position [599, 0]
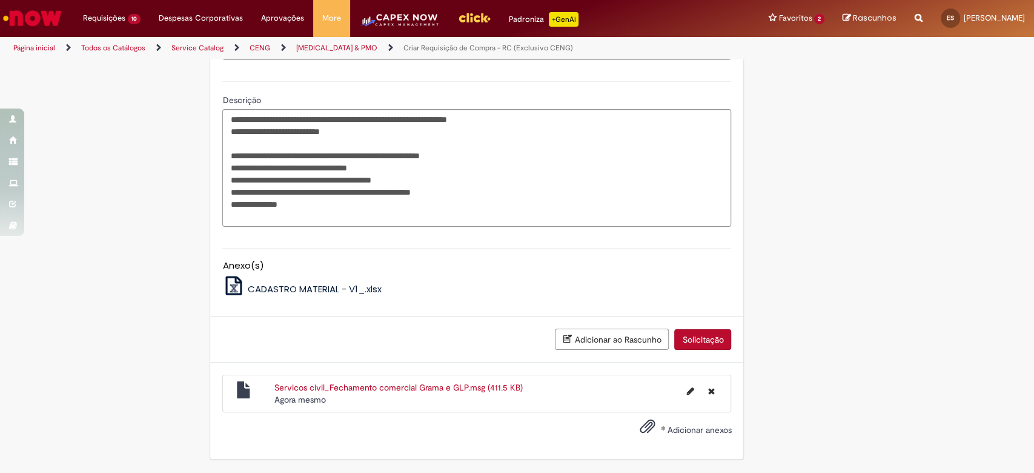
click at [713, 337] on button "Solicitação" at bounding box center [702, 339] width 57 height 21
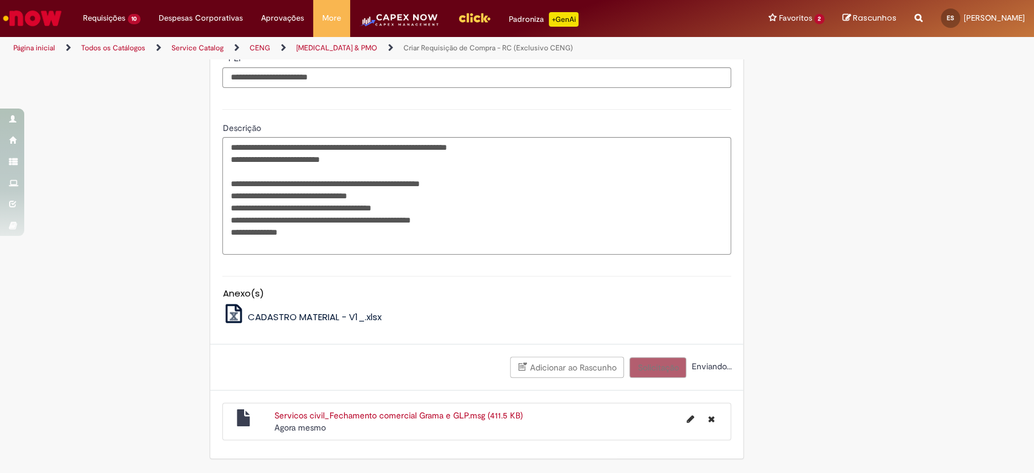
scroll to position [571, 0]
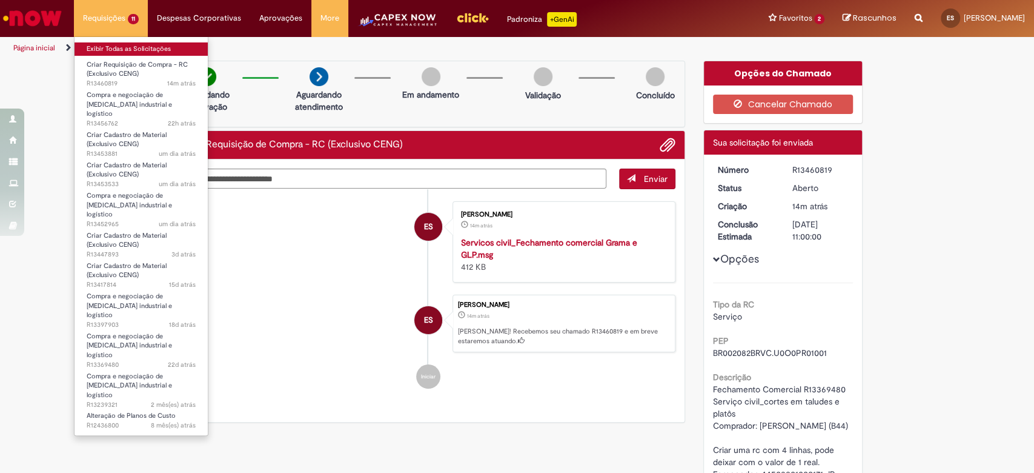
click at [111, 42] on link "Exibir Todas as Solicitações" at bounding box center [141, 48] width 133 height 13
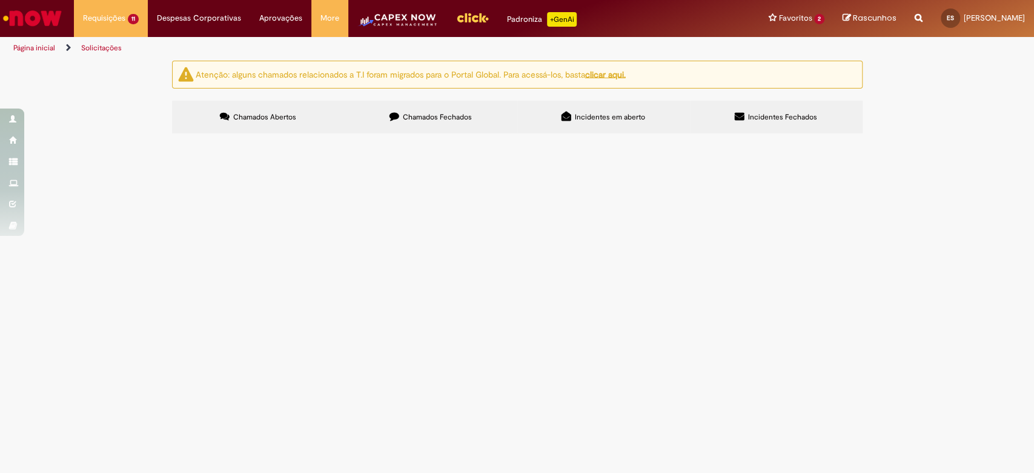
click at [443, 118] on span "Chamados Fechados" at bounding box center [437, 117] width 69 height 10
click at [0, 0] on link at bounding box center [0, 0] width 0 height 0
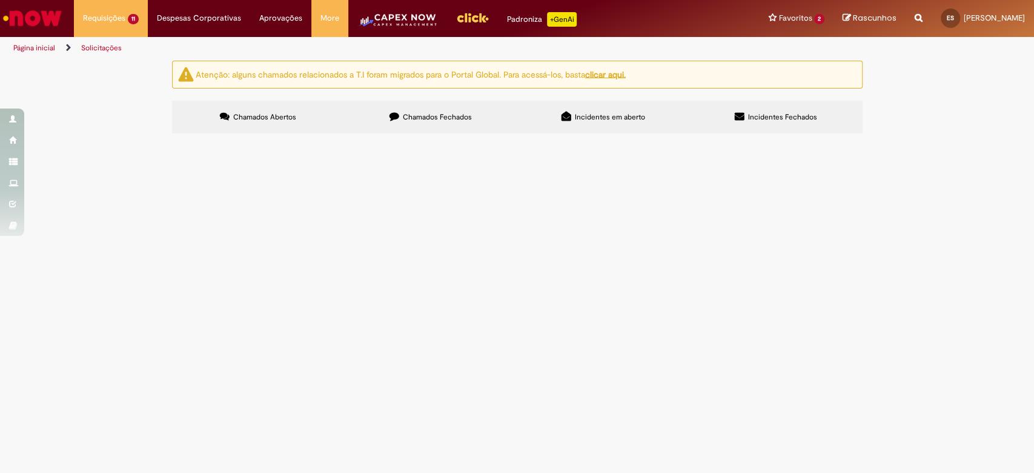
scroll to position [485, 0]
drag, startPoint x: 183, startPoint y: 308, endPoint x: 214, endPoint y: 308, distance: 31.5
click at [0, 0] on td "R13164215" at bounding box center [0, 0] width 0 height 0
copy span "R13164215"
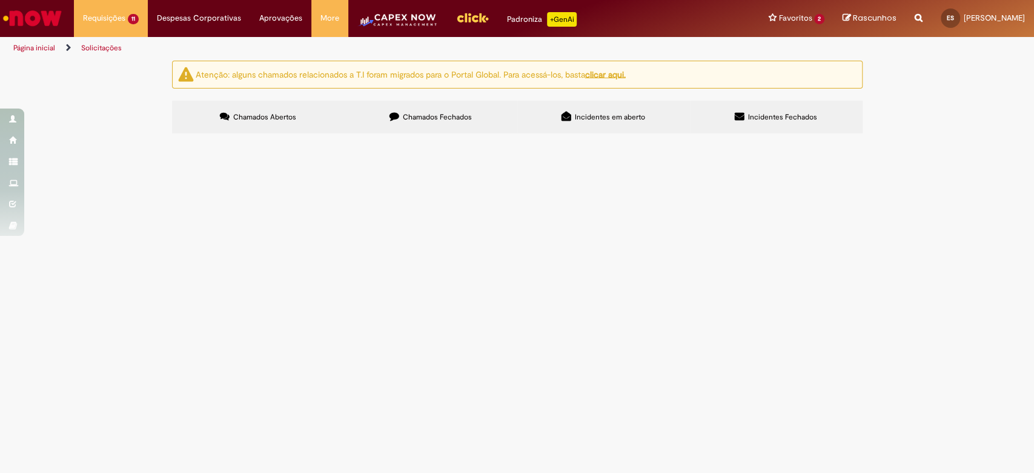
click at [0, 0] on link at bounding box center [0, 0] width 0 height 0
click at [0, 0] on span "Criar Cadastro de Material (Exclusivo CENG)" at bounding box center [0, 0] width 0 height 0
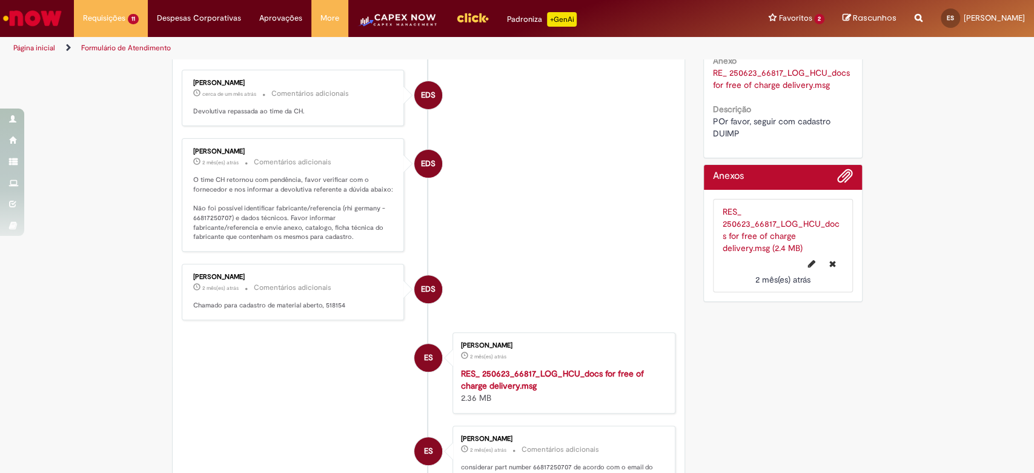
scroll to position [242, 0]
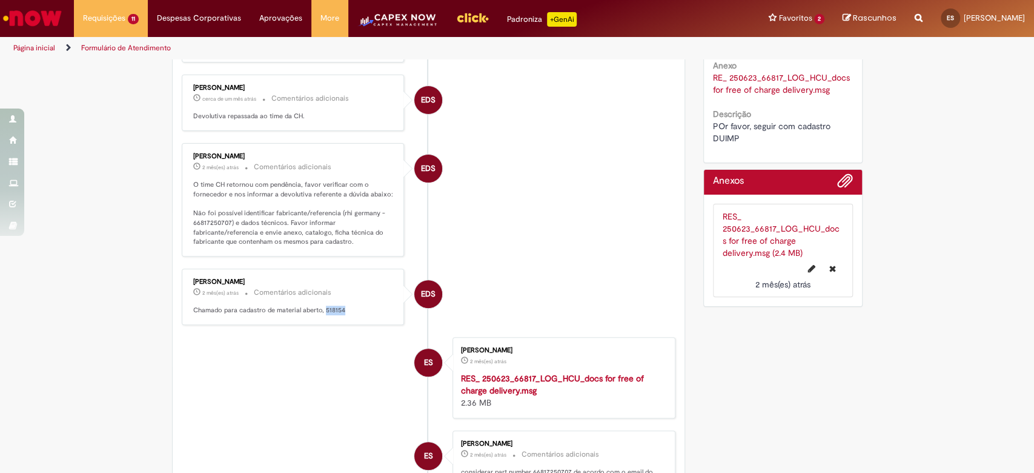
drag, startPoint x: 317, startPoint y: 308, endPoint x: 336, endPoint y: 304, distance: 19.7
click at [336, 305] on p "Chamado para cadastro de material aberto, 518154" at bounding box center [294, 310] width 202 height 10
copy p "518154"
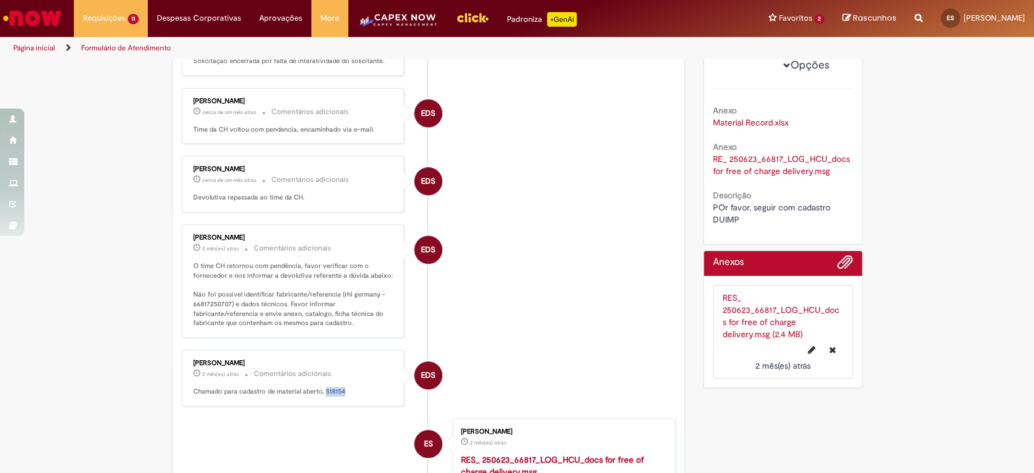
scroll to position [0, 0]
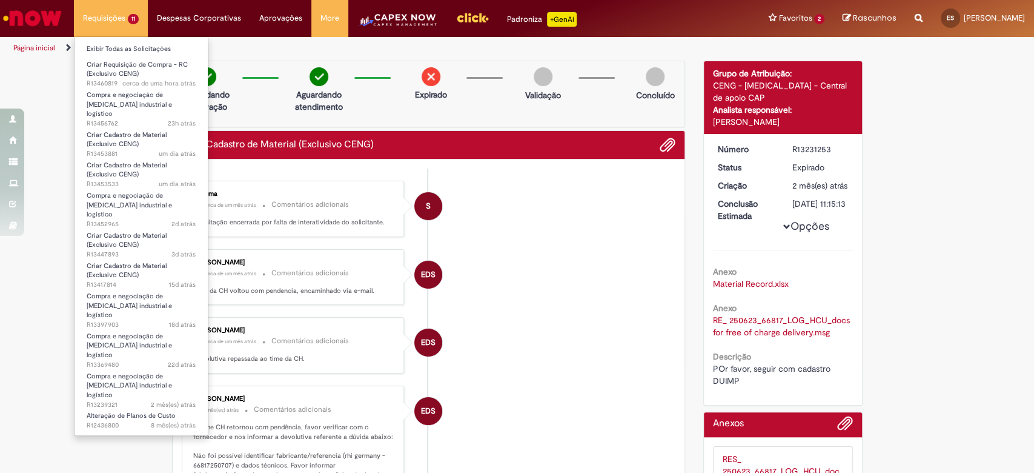
click at [107, 19] on li "Requisições 11 Exibir Todas as Solicitações Criar Requisição de Compra - RC (Ex…" at bounding box center [111, 18] width 74 height 36
click at [96, 13] on li "Requisições 11 Exibir Todas as Solicitações Criar Requisição de Compra - RC (Ex…" at bounding box center [111, 18] width 74 height 36
click at [97, 47] on link "Exibir Todas as Solicitações" at bounding box center [141, 48] width 133 height 13
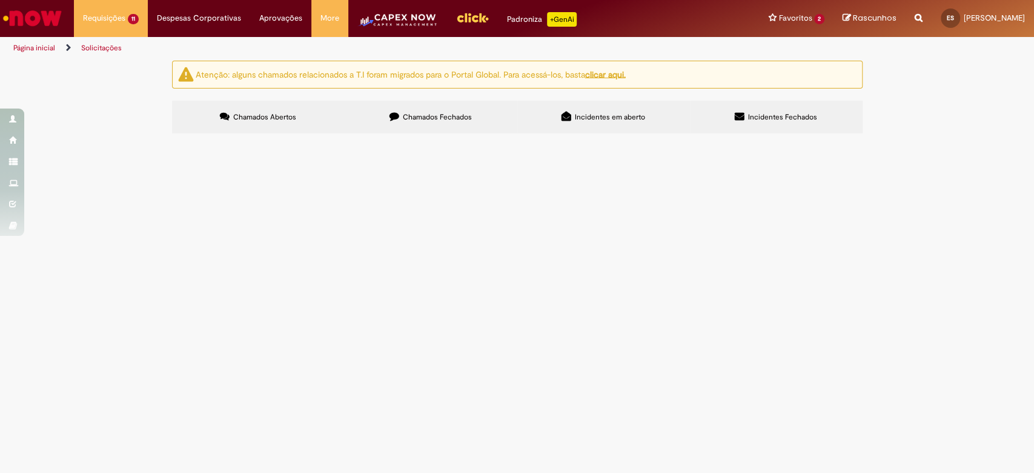
click at [422, 121] on span "Chamados Fechados" at bounding box center [437, 117] width 69 height 10
click at [422, 120] on span "Chamados Fechados" at bounding box center [437, 117] width 69 height 10
click at [0, 0] on icon at bounding box center [0, 0] width 0 height 0
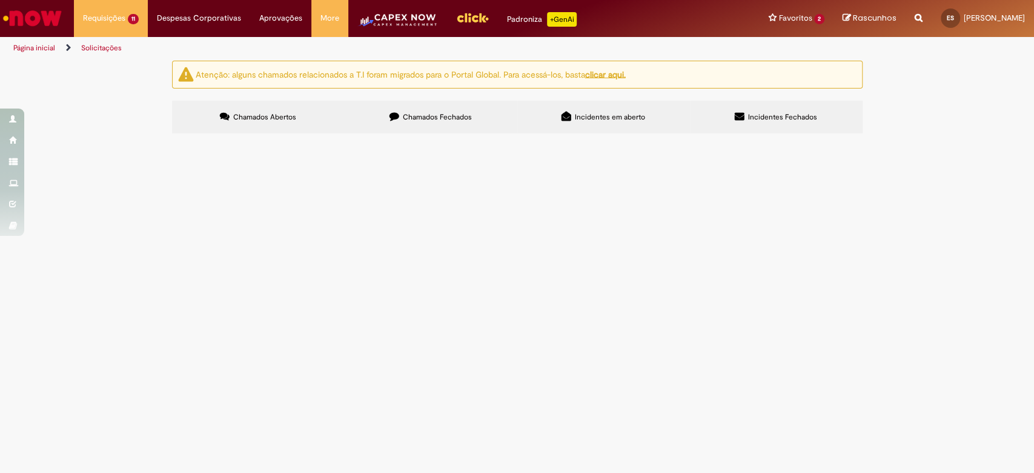
click at [0, 0] on link at bounding box center [0, 0] width 0 height 0
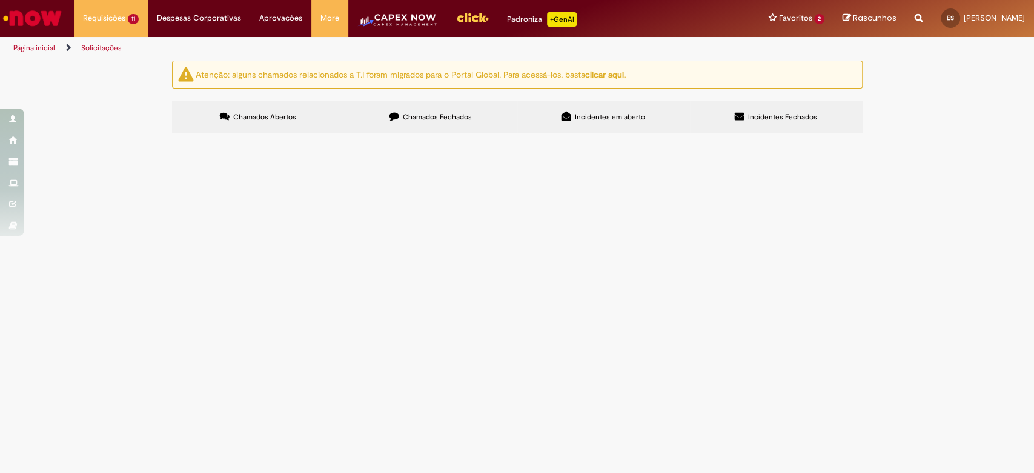
scroll to position [756, 0]
click at [0, 0] on icon at bounding box center [0, 0] width 0 height 0
click at [0, 0] on link at bounding box center [0, 0] width 0 height 0
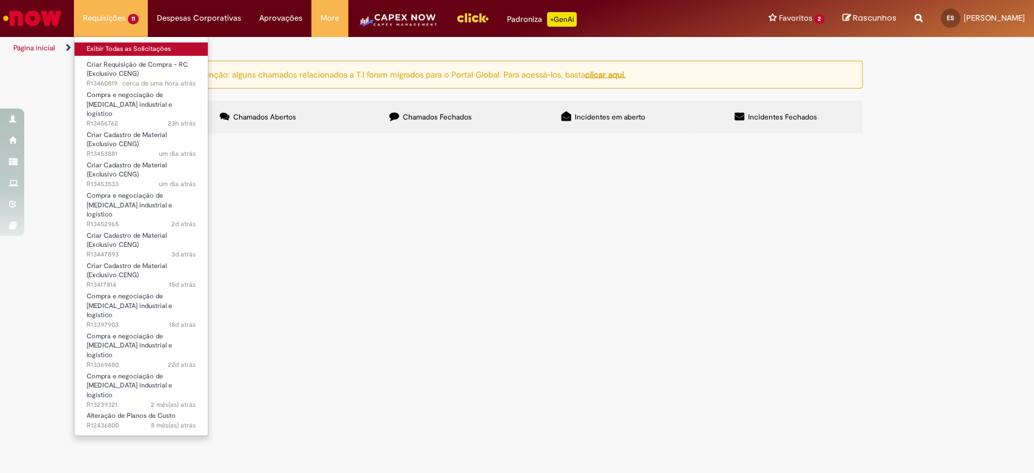
click at [95, 45] on link "Exibir Todas as Solicitações" at bounding box center [141, 48] width 133 height 13
click at [107, 44] on link "Exibir Todas as Solicitações" at bounding box center [141, 48] width 133 height 13
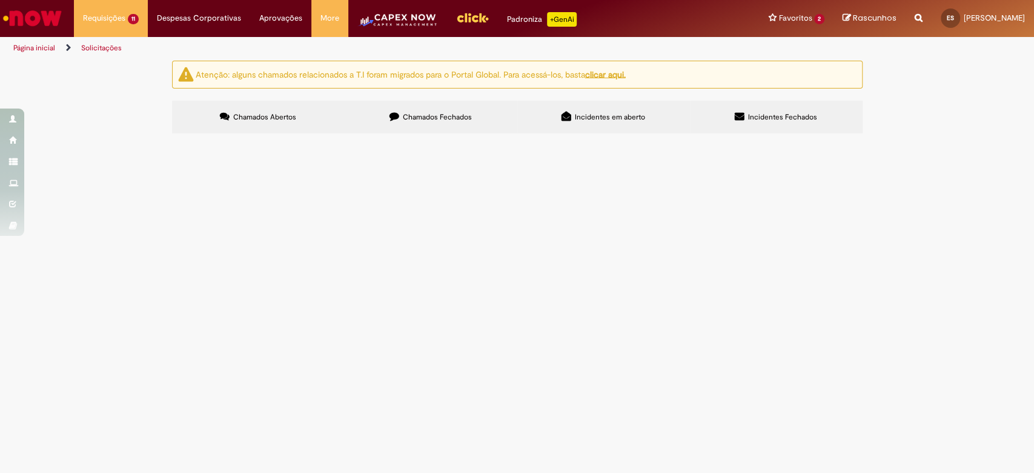
scroll to position [0, 0]
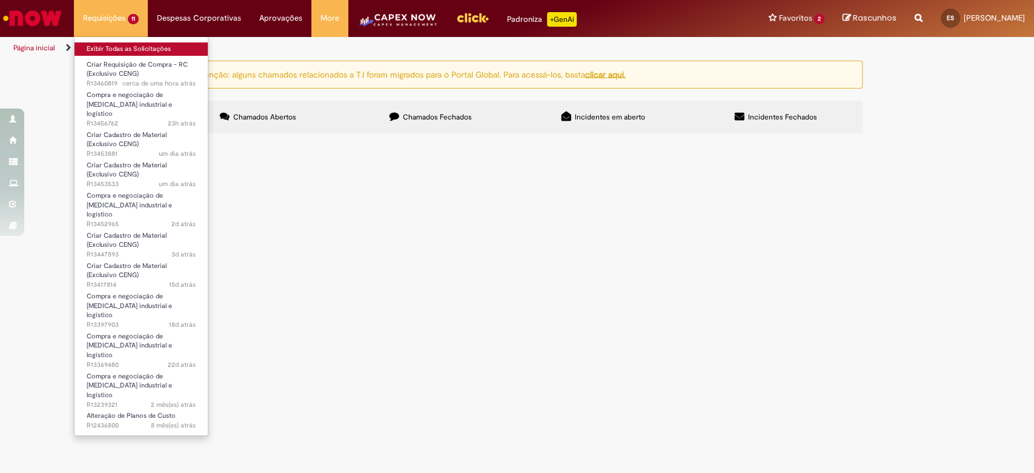
click at [101, 47] on link "Exibir Todas as Solicitações" at bounding box center [141, 48] width 133 height 13
click at [112, 50] on link "Exibir Todas as Solicitações" at bounding box center [141, 48] width 133 height 13
click at [117, 20] on li "Requisições 11 Exibir Todas as Solicitações Criar Requisição de Compra - RC (Ex…" at bounding box center [111, 18] width 74 height 36
click at [117, 19] on li "Requisições 11 Exibir Todas as Solicitações Criar Requisição de Compra - RC (Ex…" at bounding box center [111, 18] width 74 height 36
click at [111, 17] on li "Requisições 11 Exibir Todas as Solicitações Criar Requisição de Compra - RC (Ex…" at bounding box center [111, 18] width 74 height 36
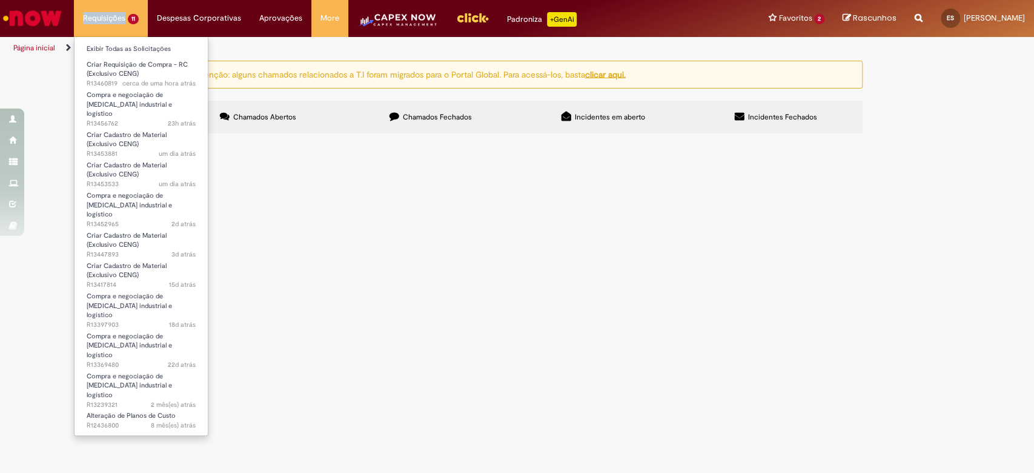
click at [111, 17] on li "Requisições 11 Exibir Todas as Solicitações Criar Requisição de Compra - RC (Ex…" at bounding box center [111, 18] width 74 height 36
click at [121, 22] on li "Requisições 11 Exibir Todas as Solicitações Criar Requisição de Compra - RC (Ex…" at bounding box center [111, 18] width 74 height 36
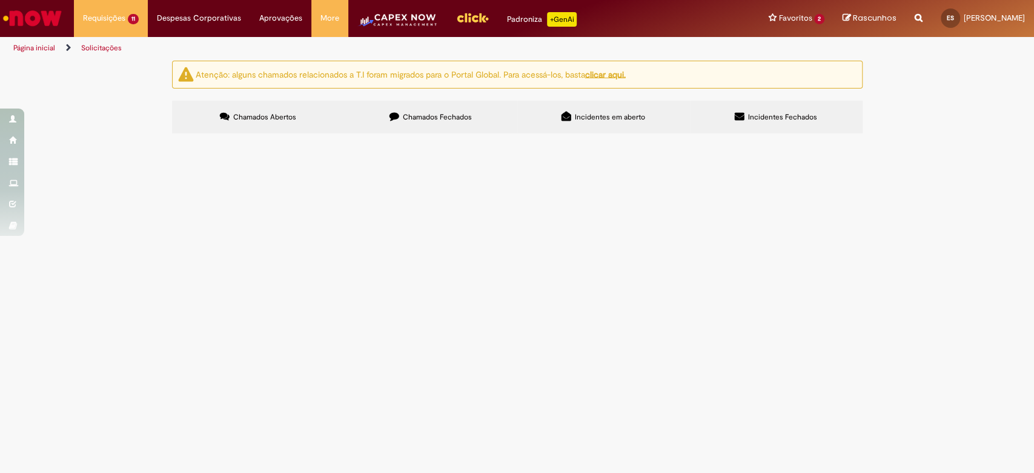
click at [954, 119] on div "Atenção: alguns chamados relacionados a T.I foram migrados para o Portal Global…" at bounding box center [517, 99] width 1034 height 76
click at [247, 128] on label "Chamados Abertos" at bounding box center [258, 117] width 173 height 33
click at [266, 121] on span "Chamados Abertos" at bounding box center [264, 117] width 63 height 10
